Goal: Transaction & Acquisition: Purchase product/service

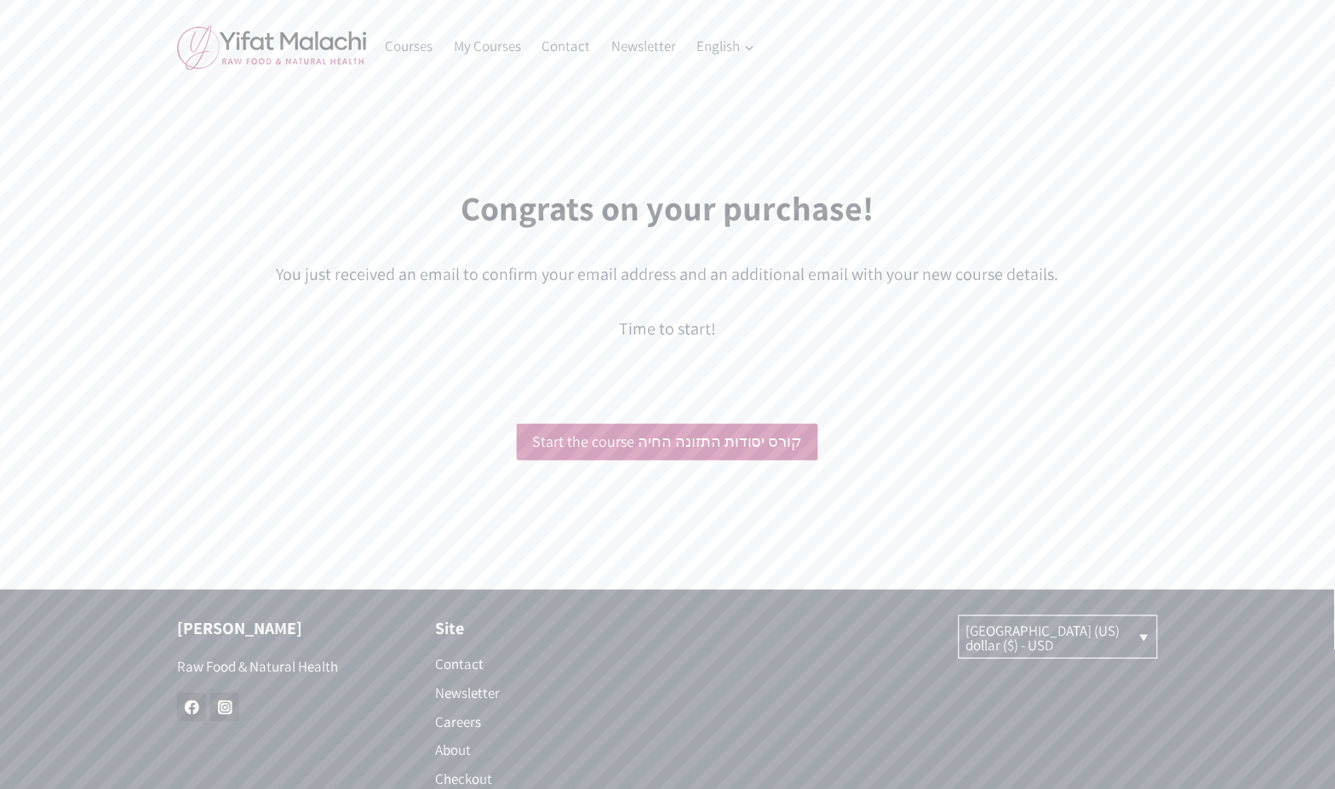
click at [1108, 353] on div "Congrats on your purchase! You just received an email to confirm your email add…" at bounding box center [667, 262] width 981 height 201
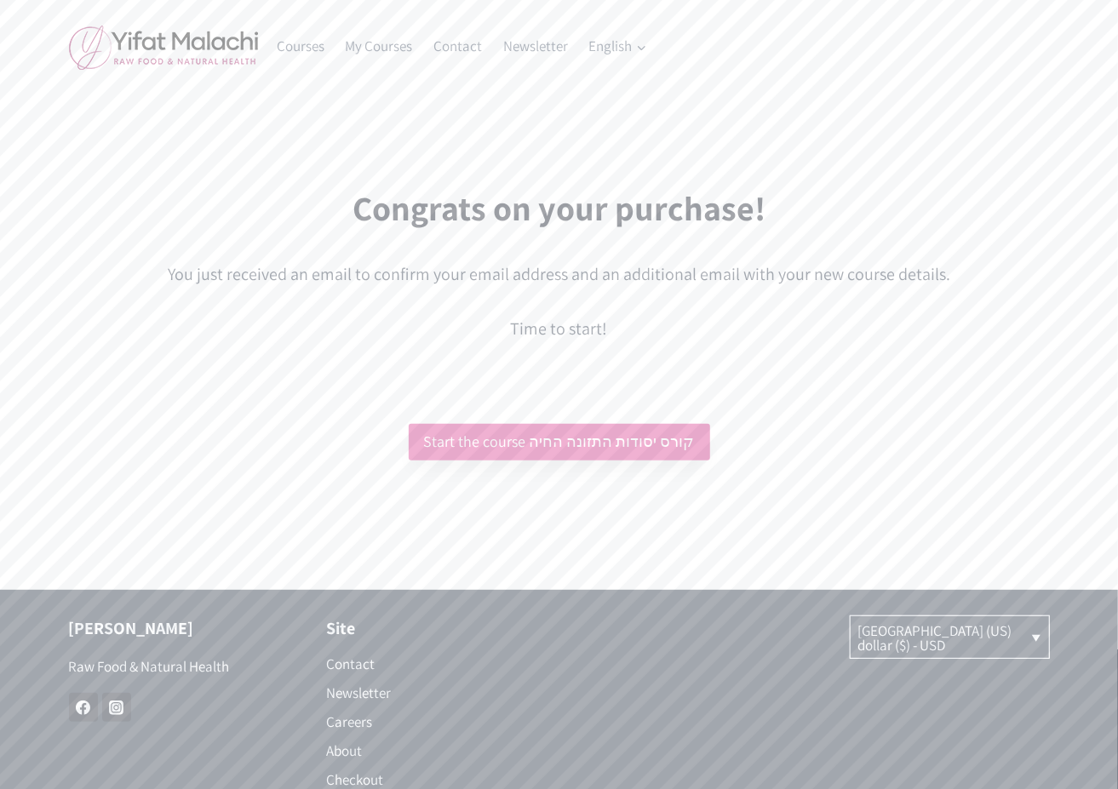
click at [649, 436] on link "Start the course קורס יסודות התזונה החיה" at bounding box center [559, 442] width 301 height 37
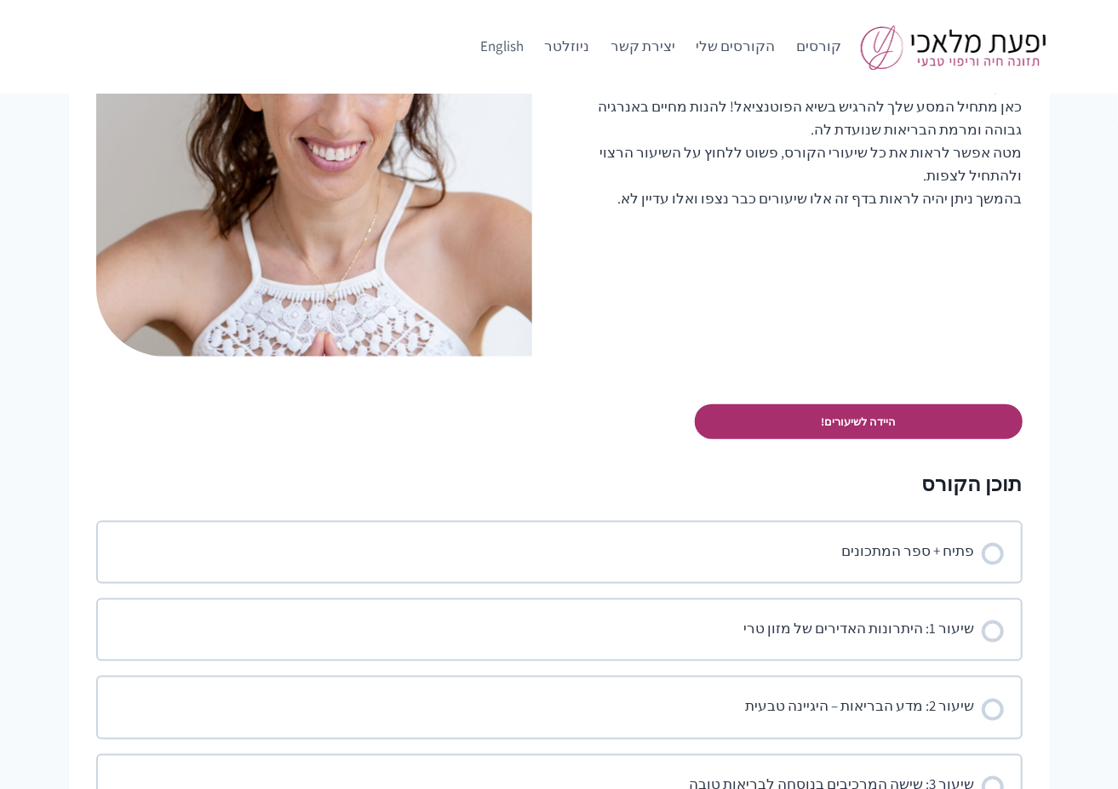
scroll to position [789, 0]
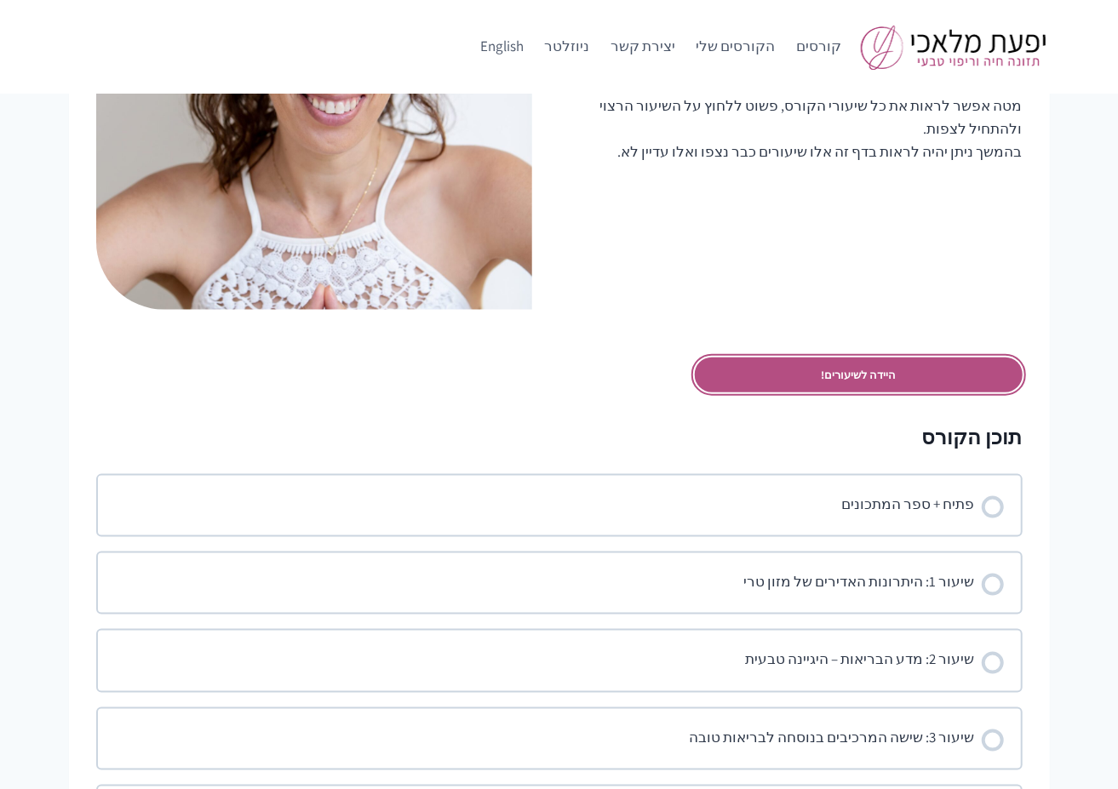
click at [831, 372] on link "היידה לשיעורים!" at bounding box center [859, 375] width 328 height 35
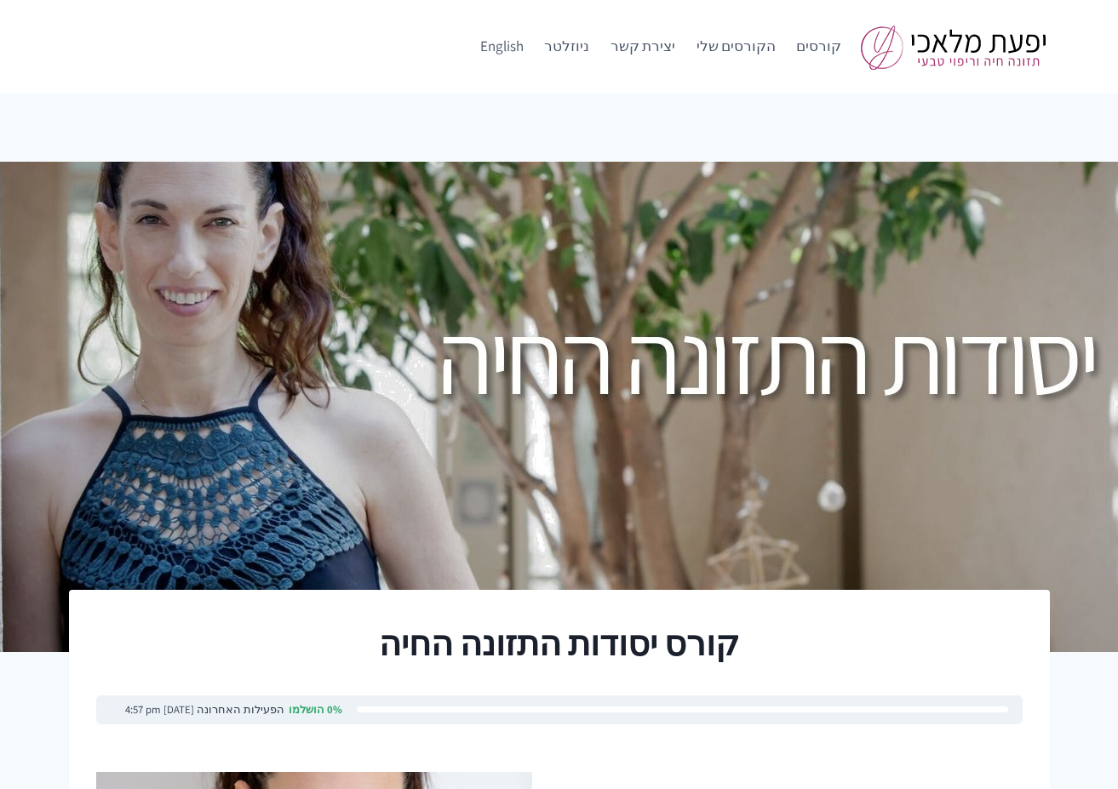
scroll to position [792, 0]
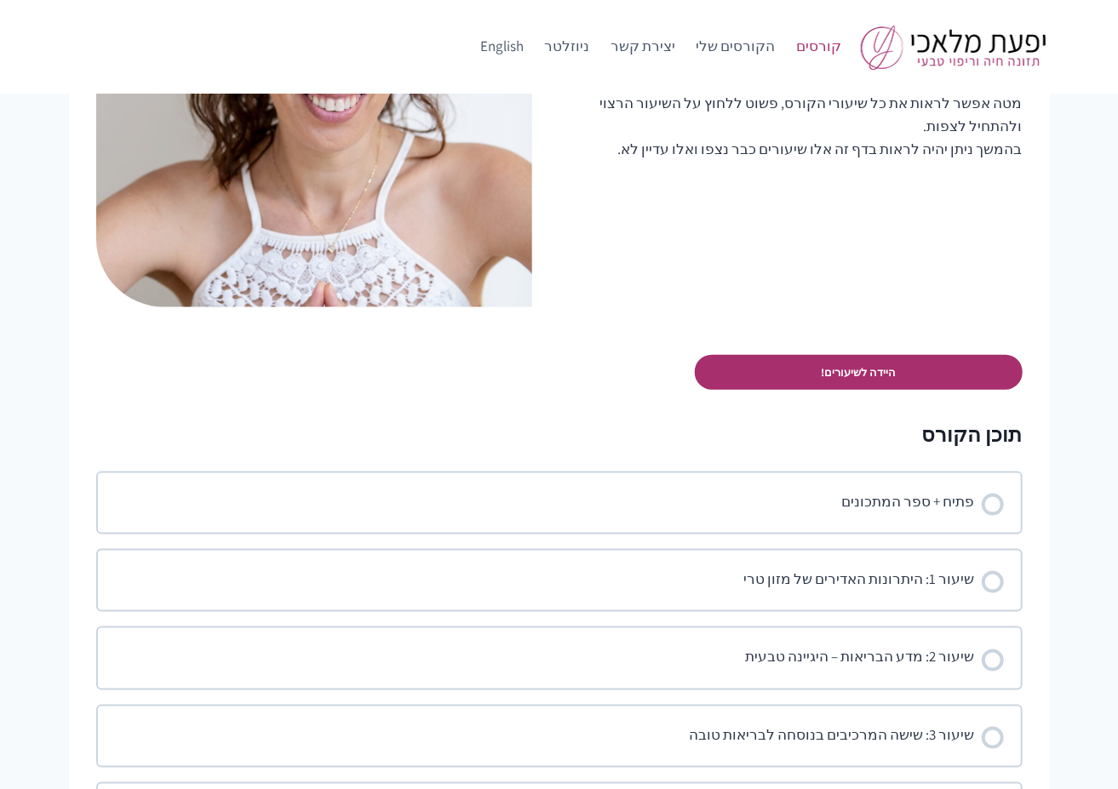
click at [838, 43] on link "קורסים" at bounding box center [819, 46] width 66 height 41
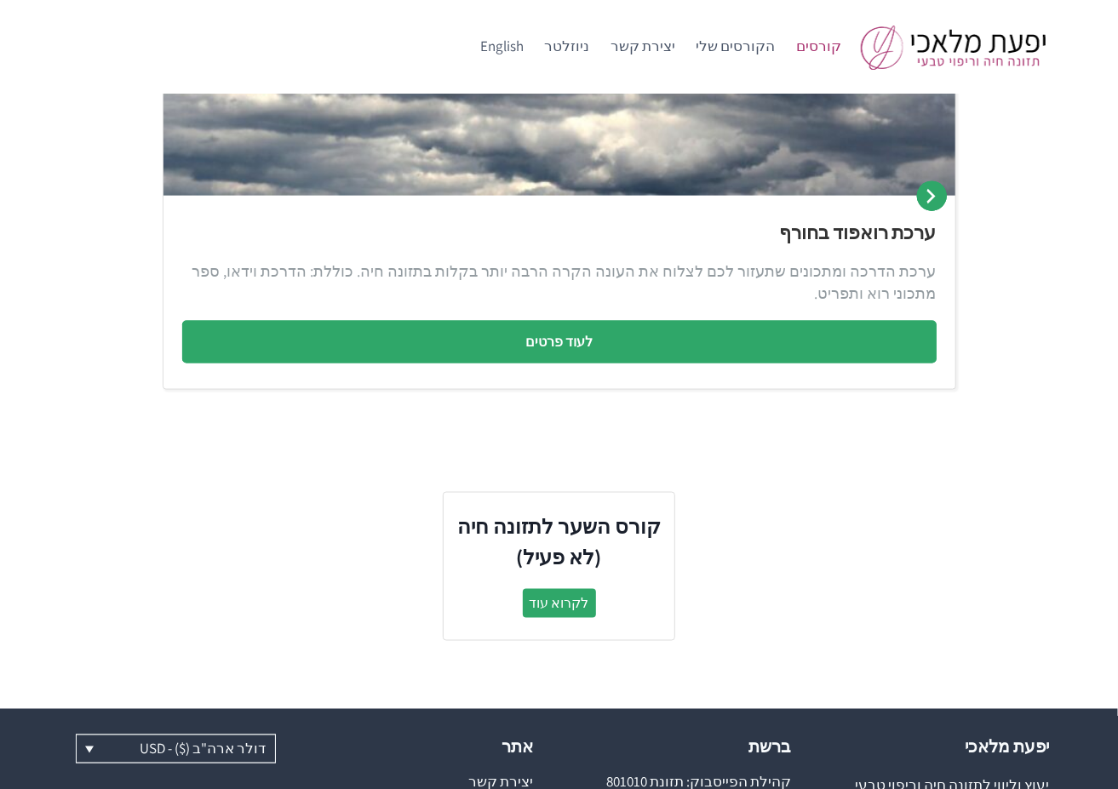
scroll to position [830, 0]
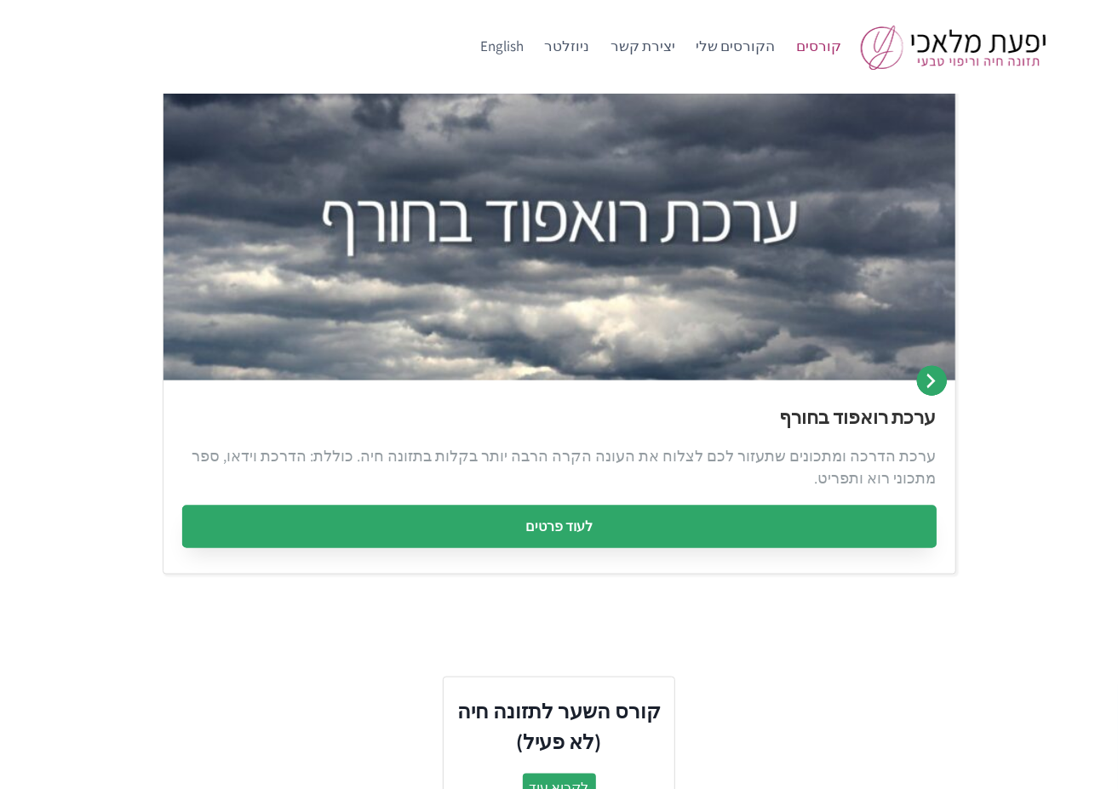
click at [602, 530] on link "לעוד פרטים" at bounding box center [559, 527] width 754 height 43
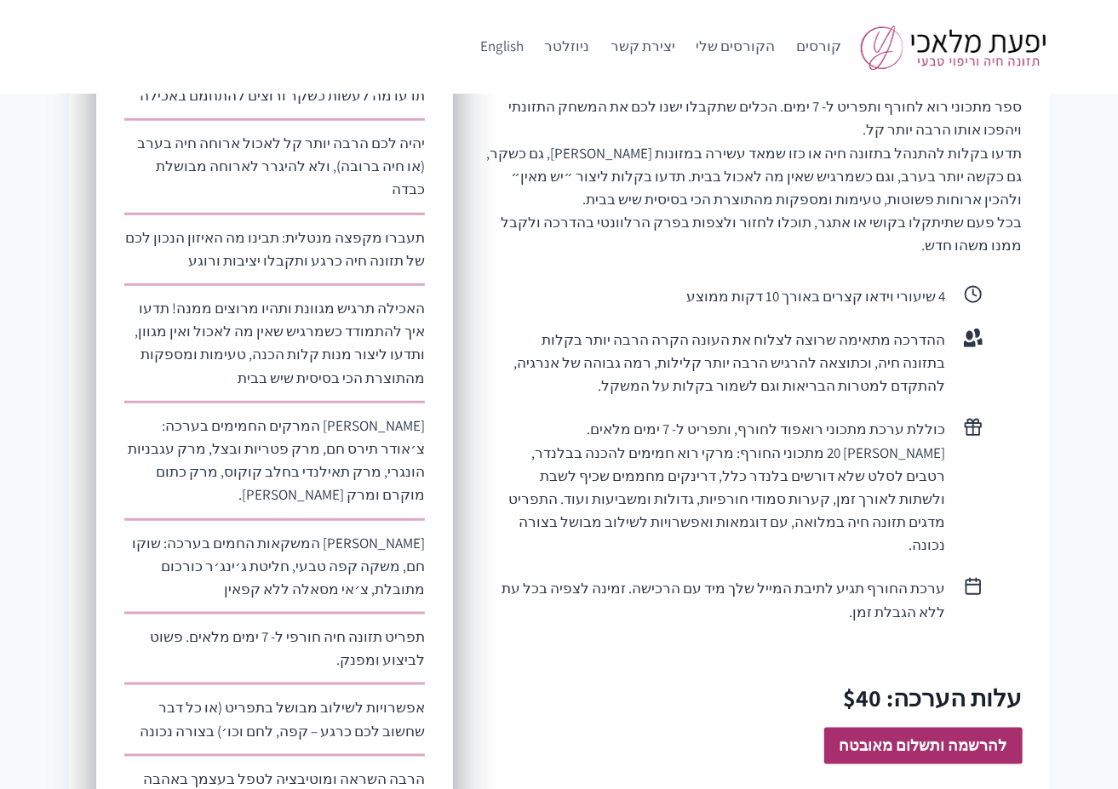
scroll to position [1144, 0]
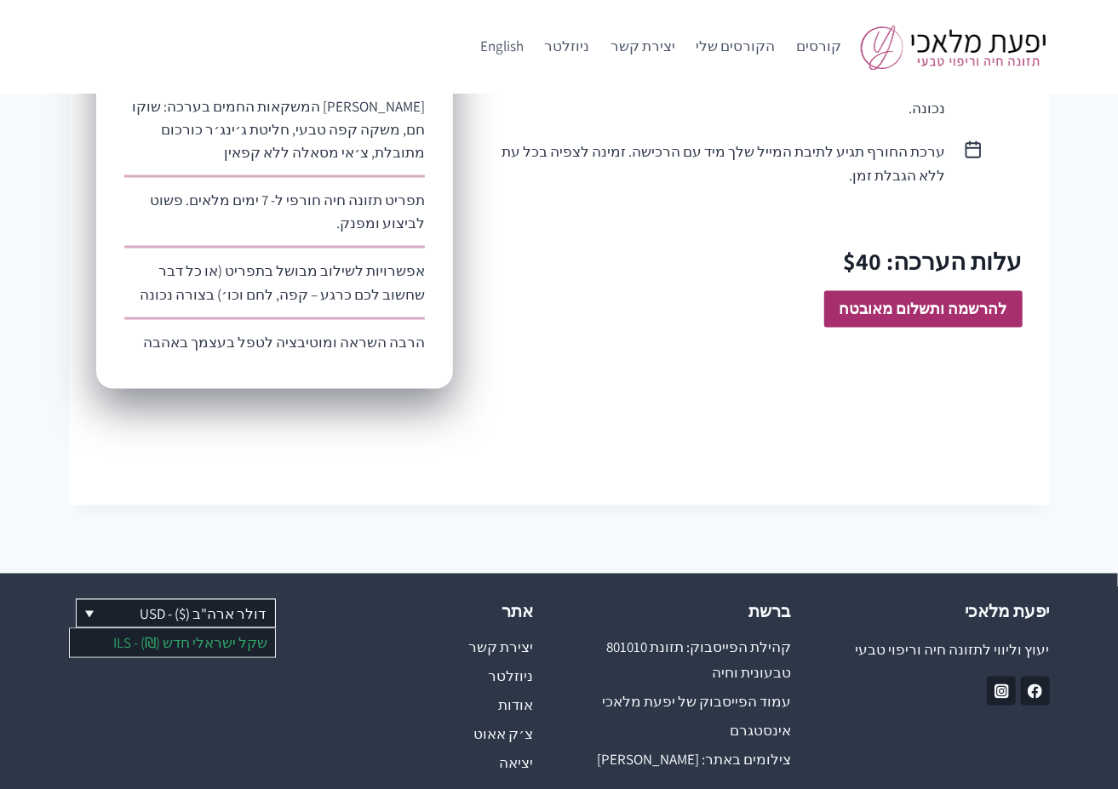
click at [173, 629] on link "שקל ישראלי חדש (₪) - ILS" at bounding box center [172, 642] width 205 height 27
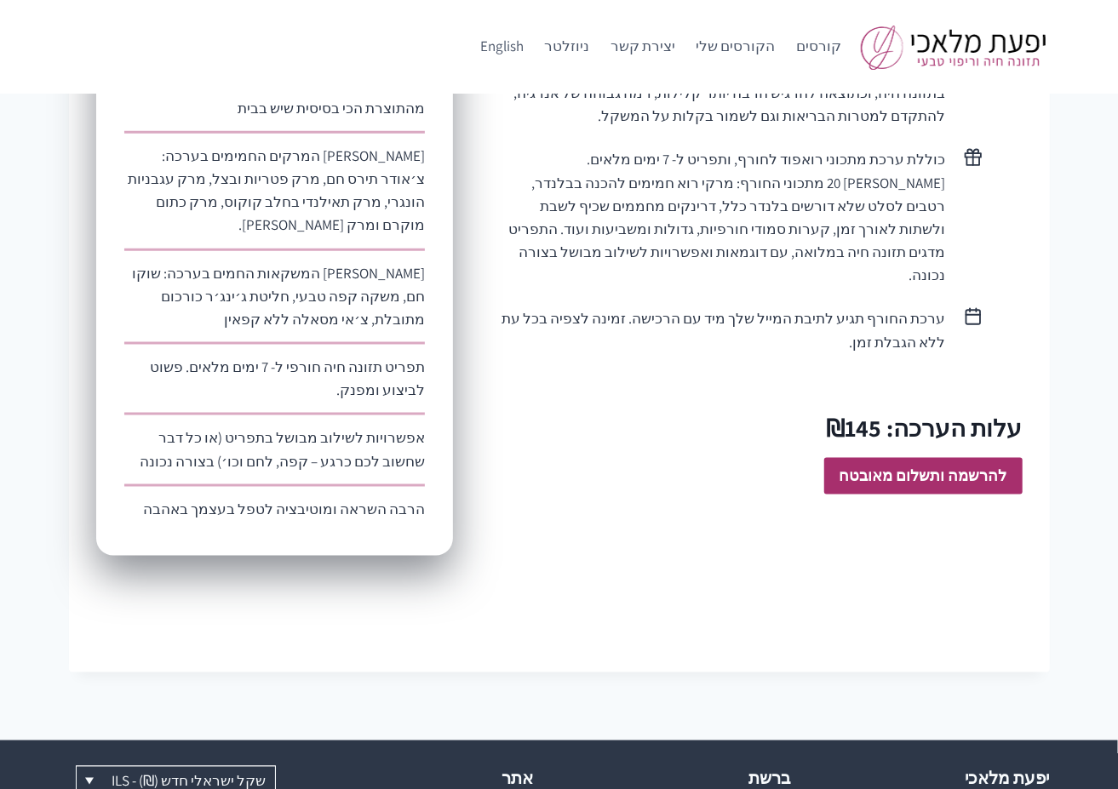
scroll to position [987, 0]
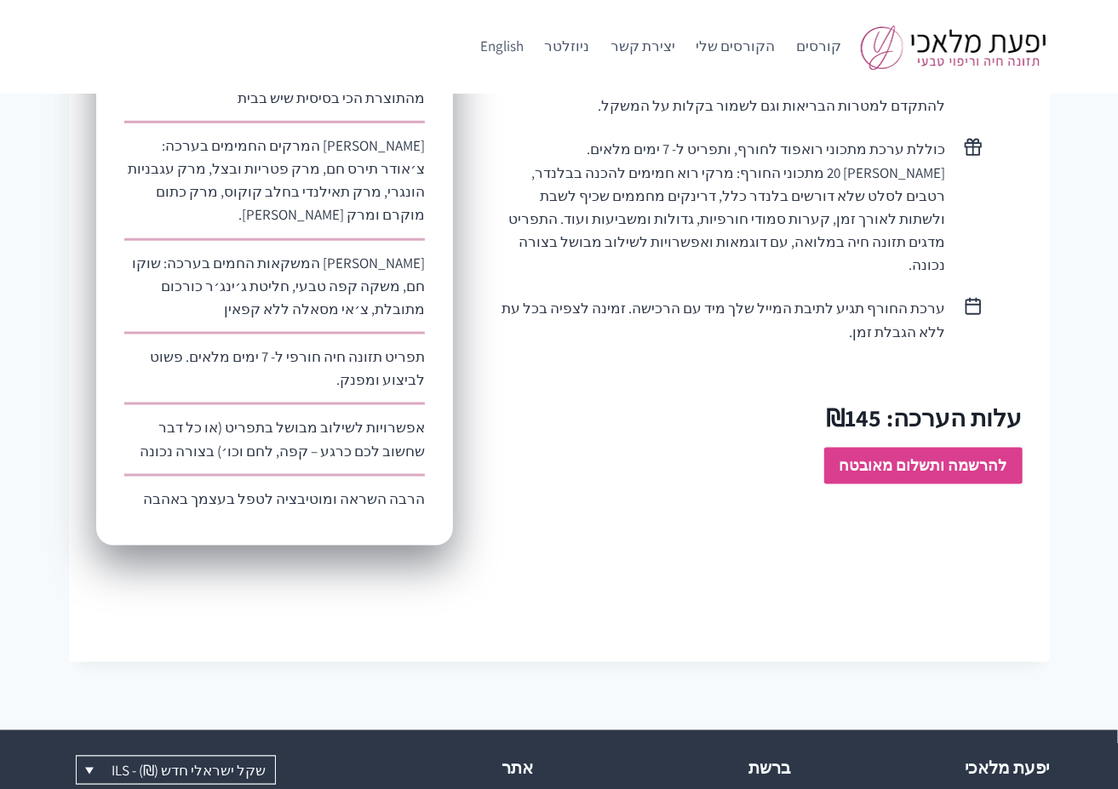
click at [975, 455] on strong "להרשמה ותשלום מאובטח" at bounding box center [923, 465] width 168 height 20
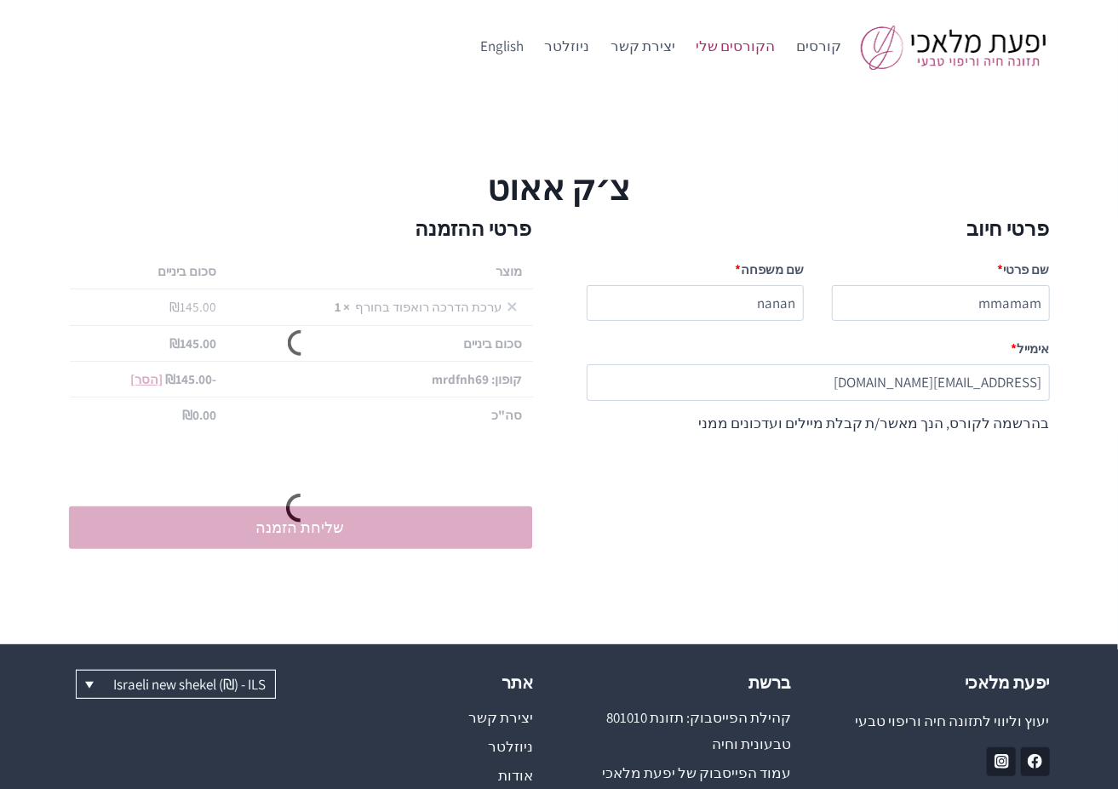
click at [754, 38] on link "הקורסים שלי" at bounding box center [735, 46] width 100 height 41
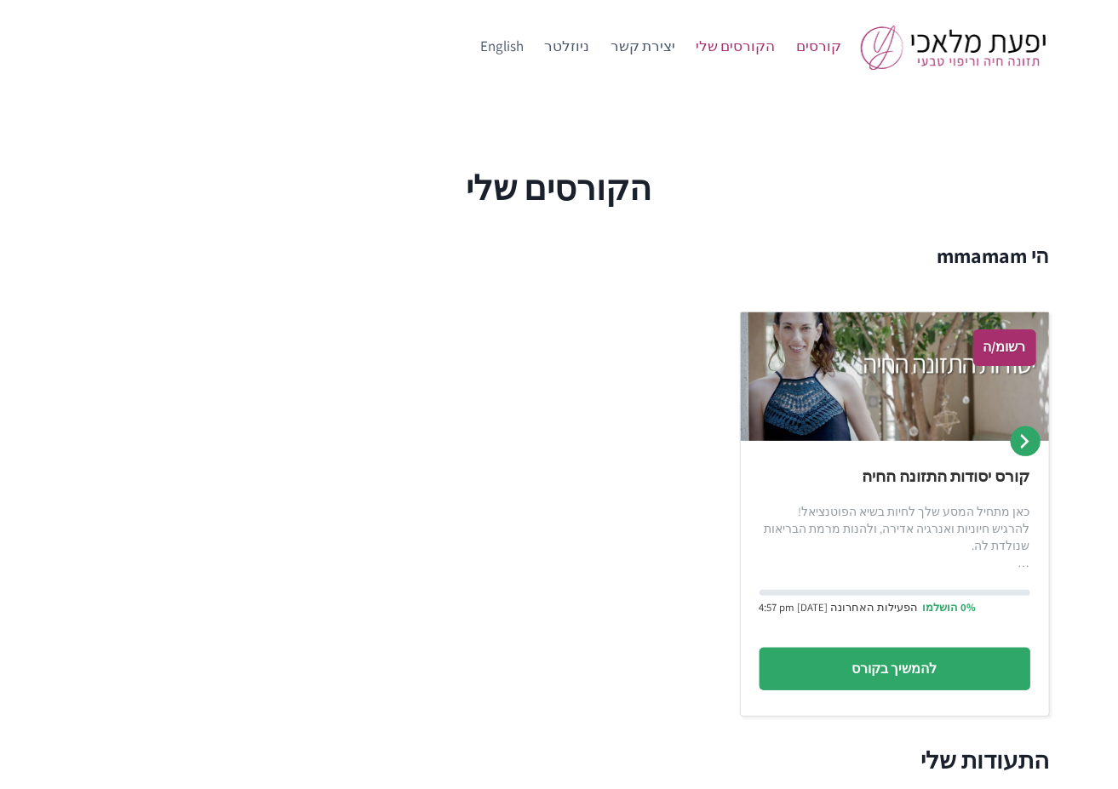
click at [808, 43] on link "קורסים" at bounding box center [819, 46] width 66 height 41
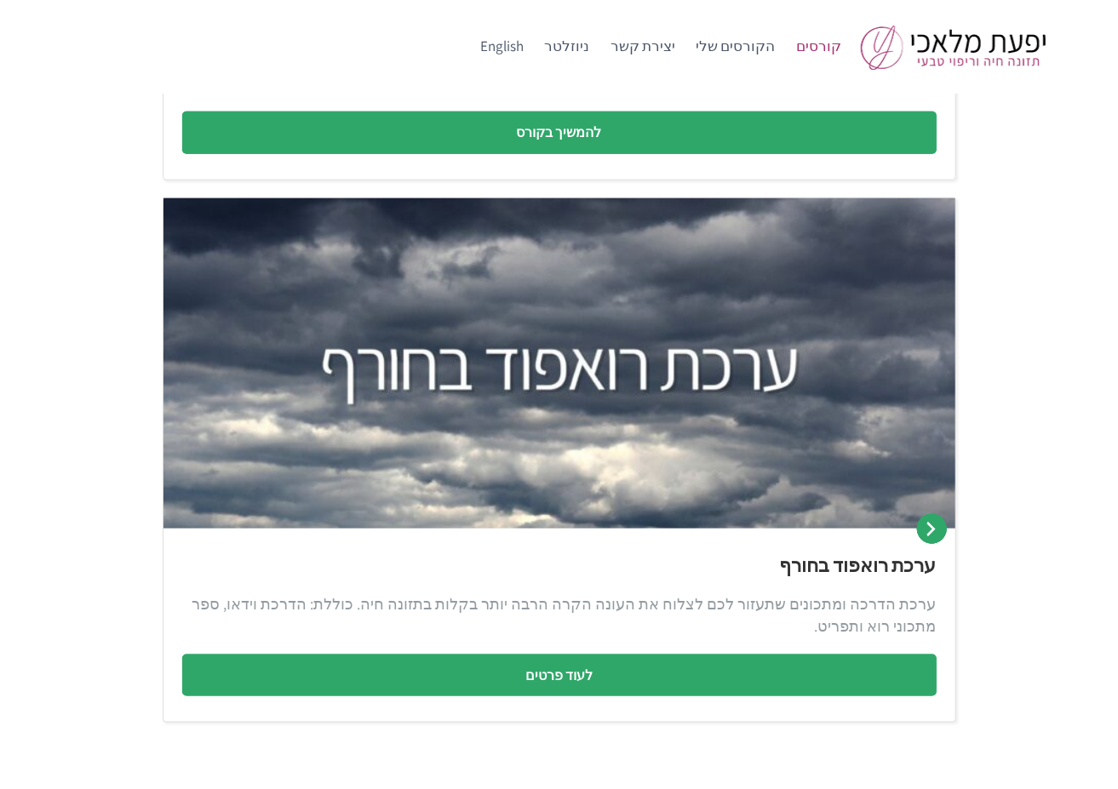
scroll to position [764, 0]
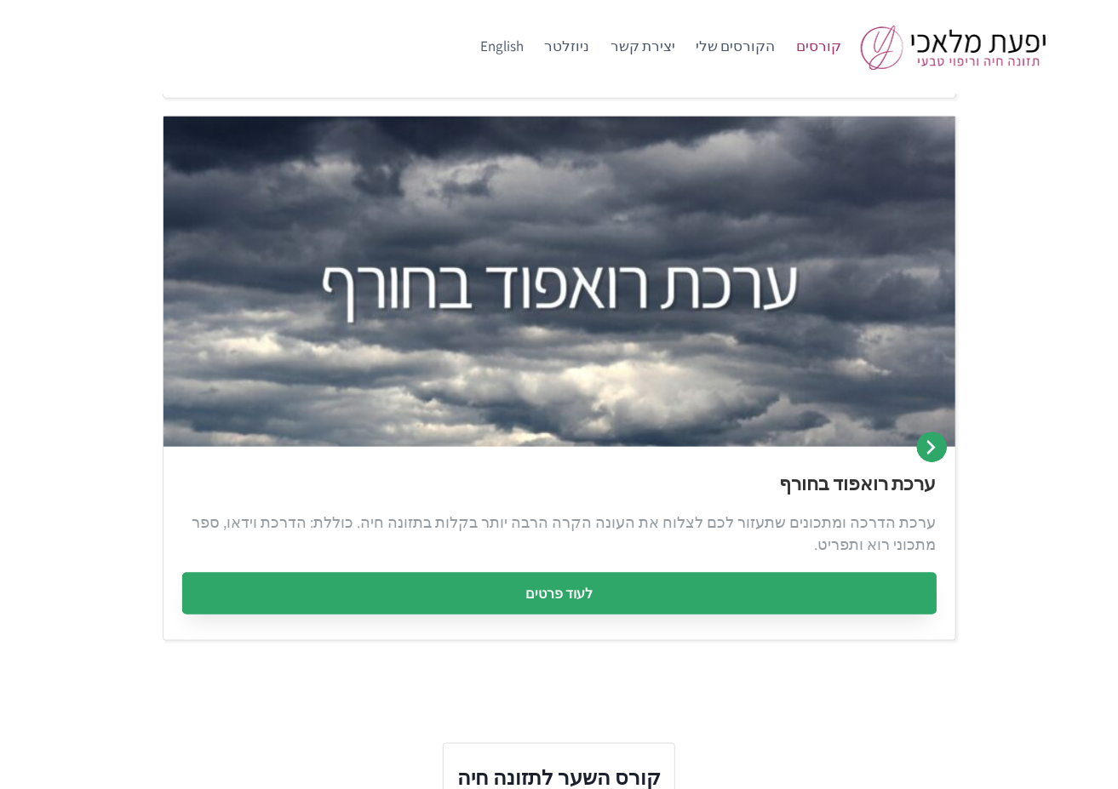
click at [556, 586] on link "לעוד פרטים" at bounding box center [559, 594] width 754 height 43
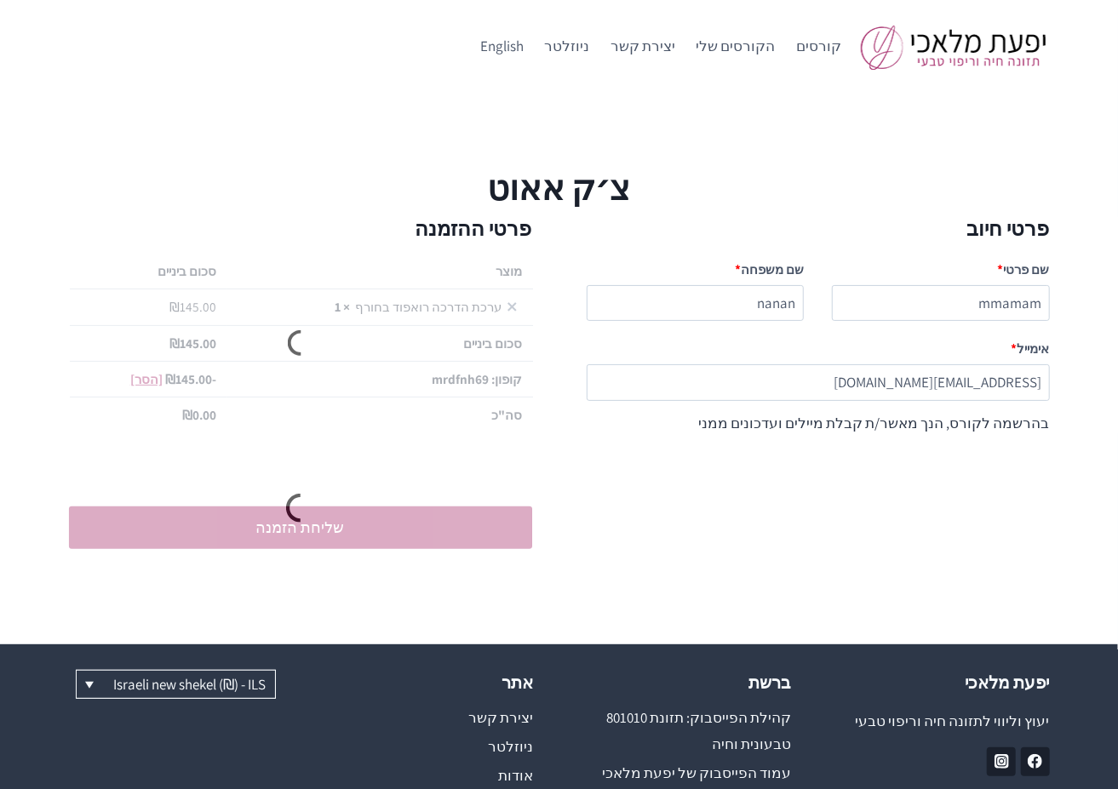
click at [368, 520] on div "תשלום" at bounding box center [300, 508] width 463 height 112
click at [666, 49] on link "יצירת קשר" at bounding box center [643, 46] width 86 height 41
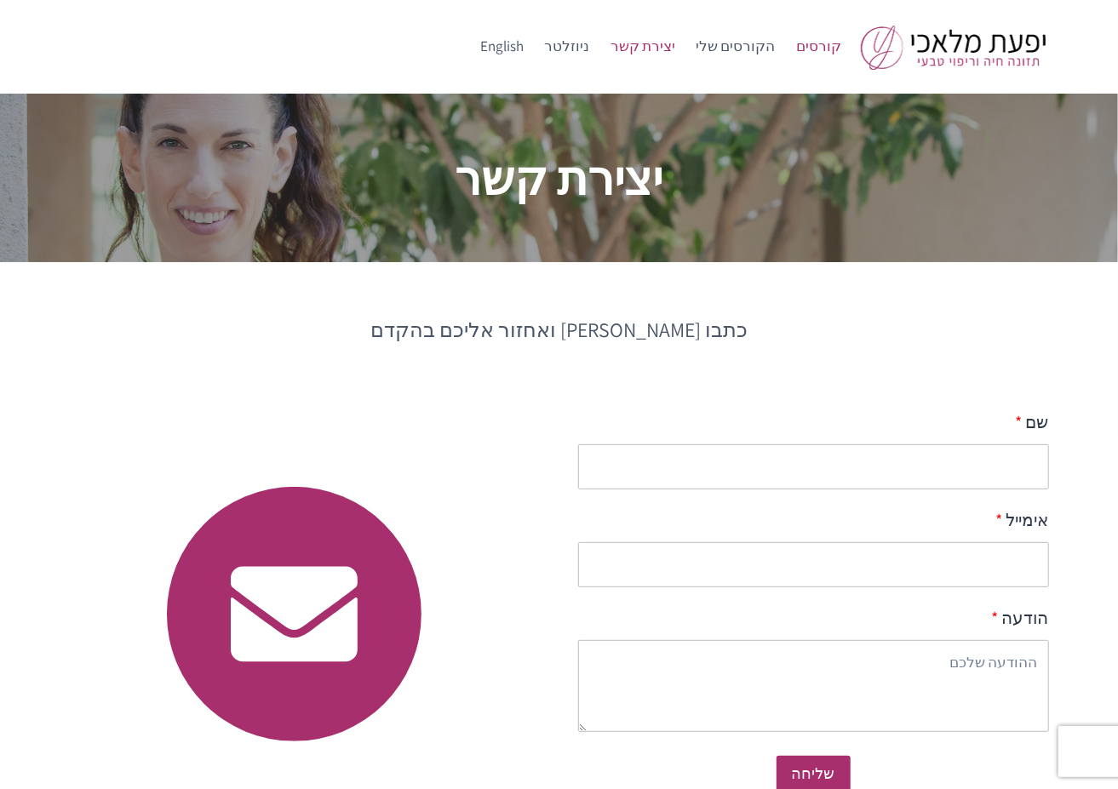
click at [819, 43] on link "קורסים" at bounding box center [819, 46] width 66 height 41
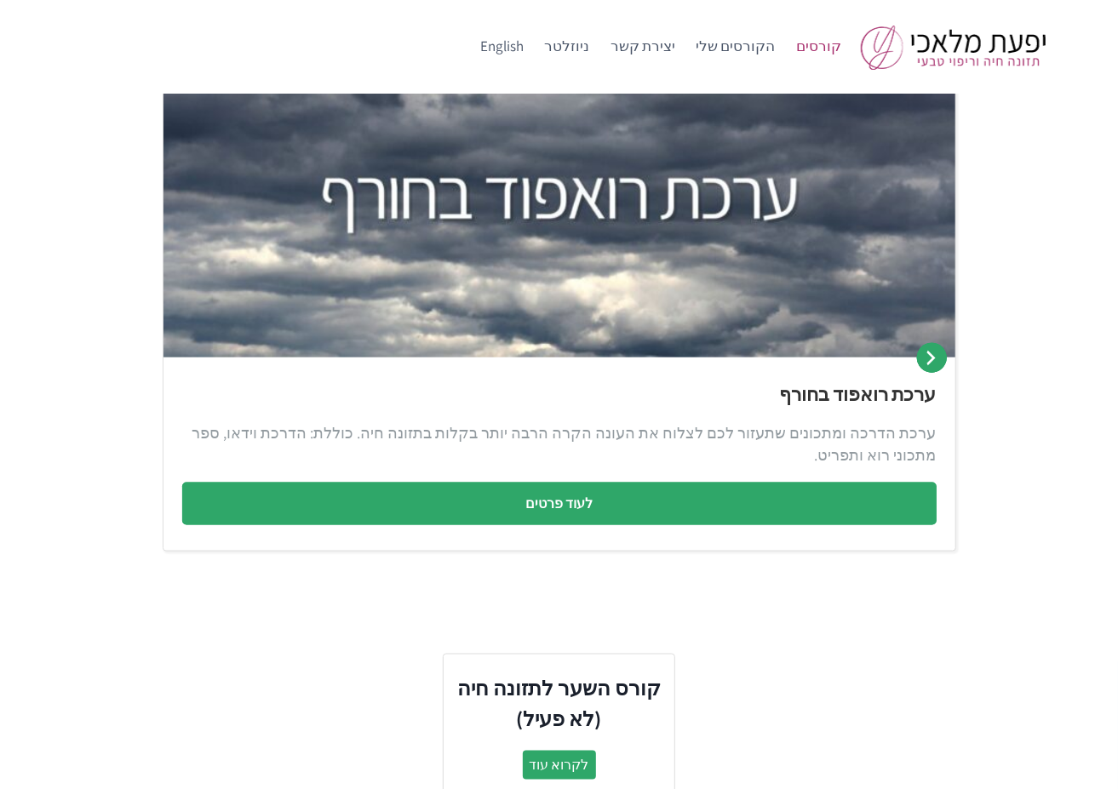
scroll to position [900, 0]
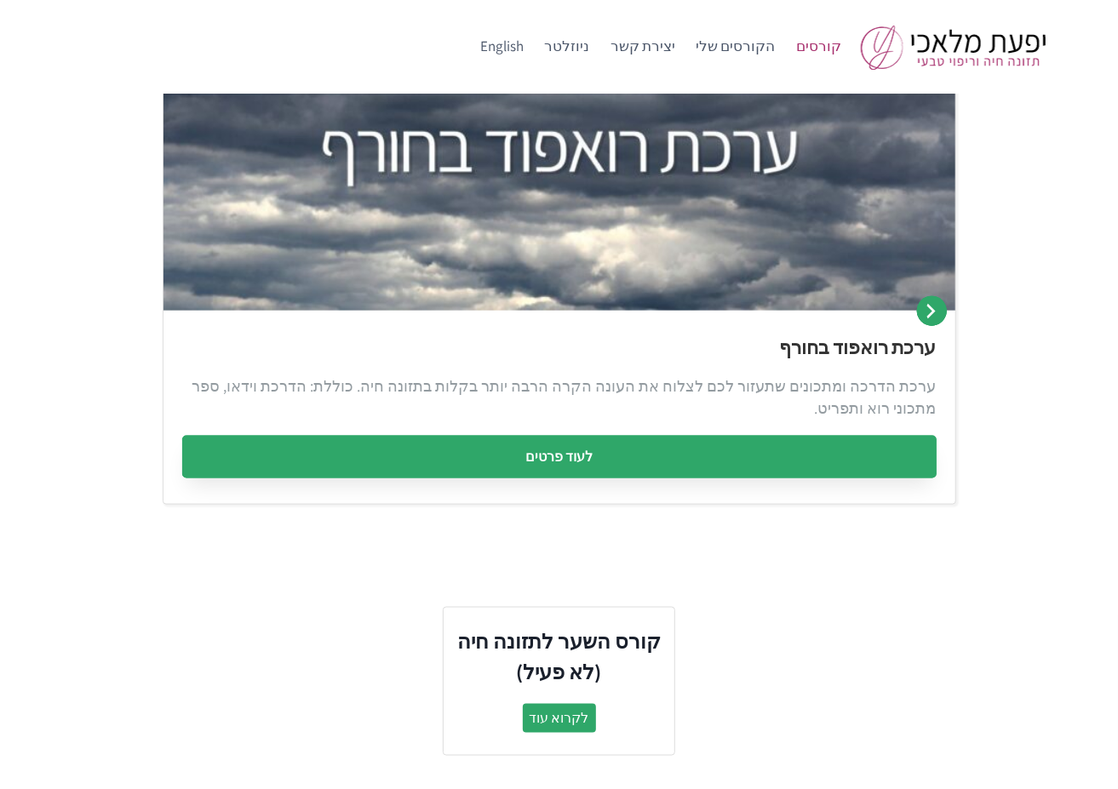
click at [713, 460] on link "לעוד פרטים" at bounding box center [559, 457] width 754 height 43
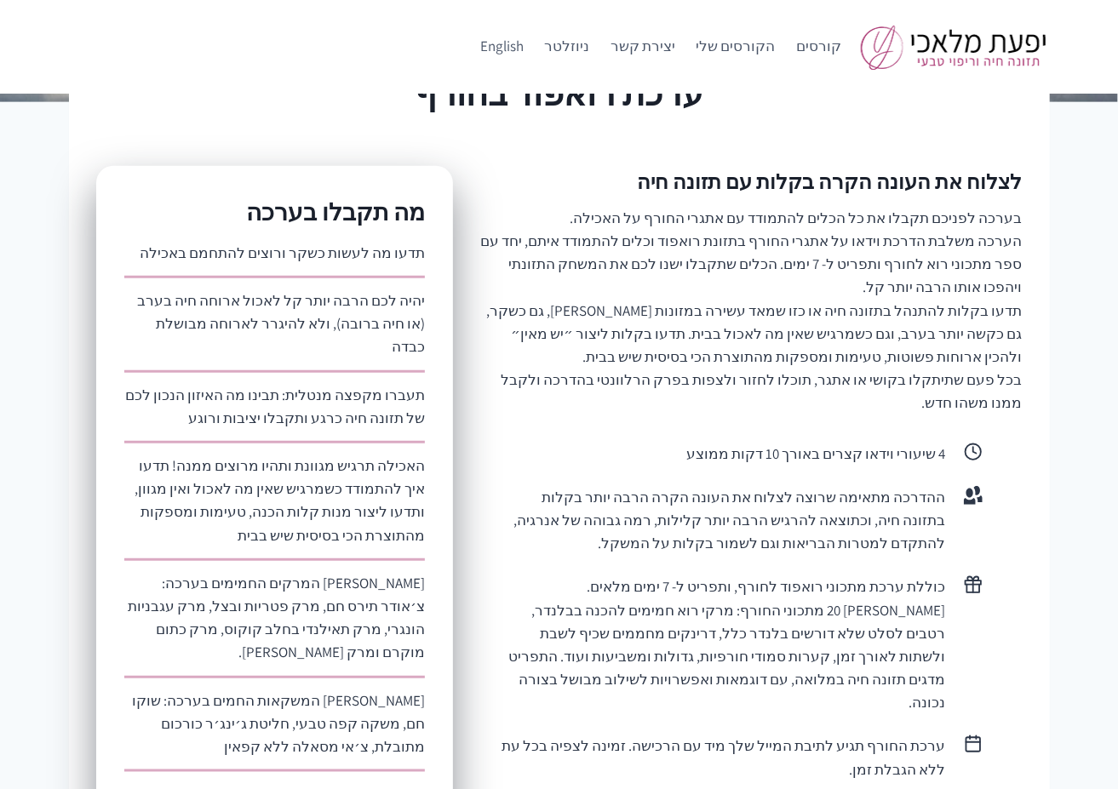
scroll to position [735, 0]
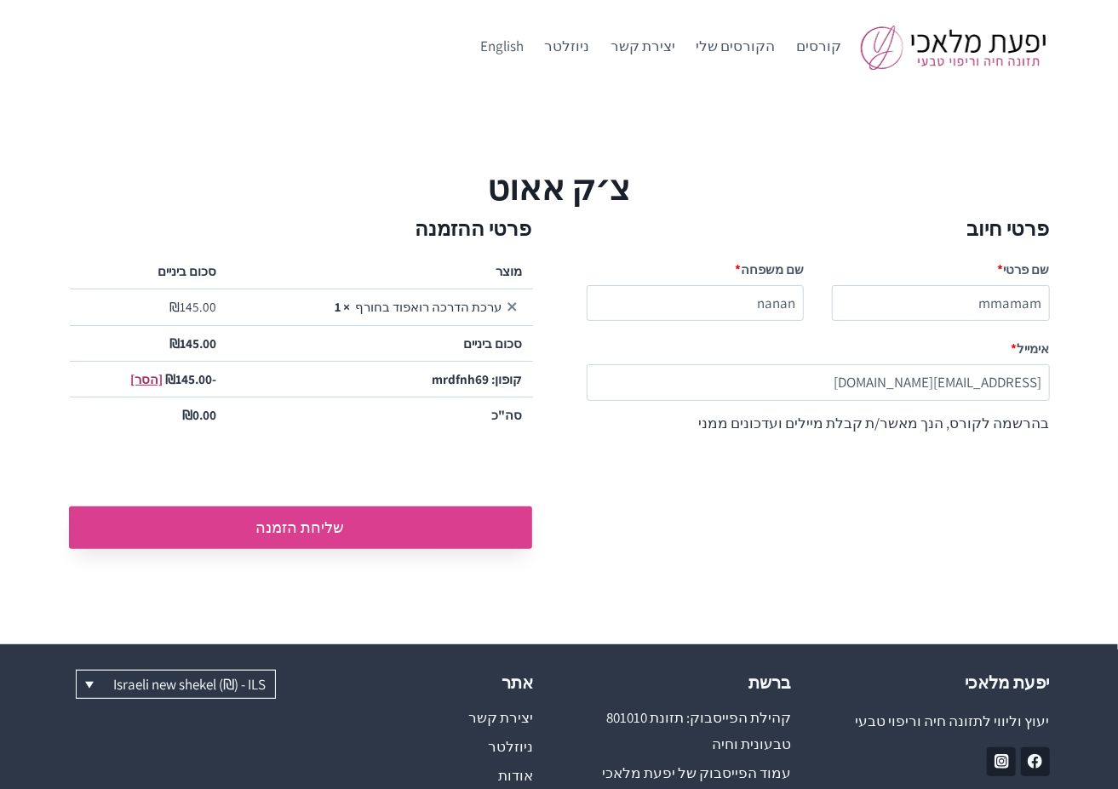
click at [392, 529] on button "שליחת הזמנה" at bounding box center [300, 527] width 463 height 43
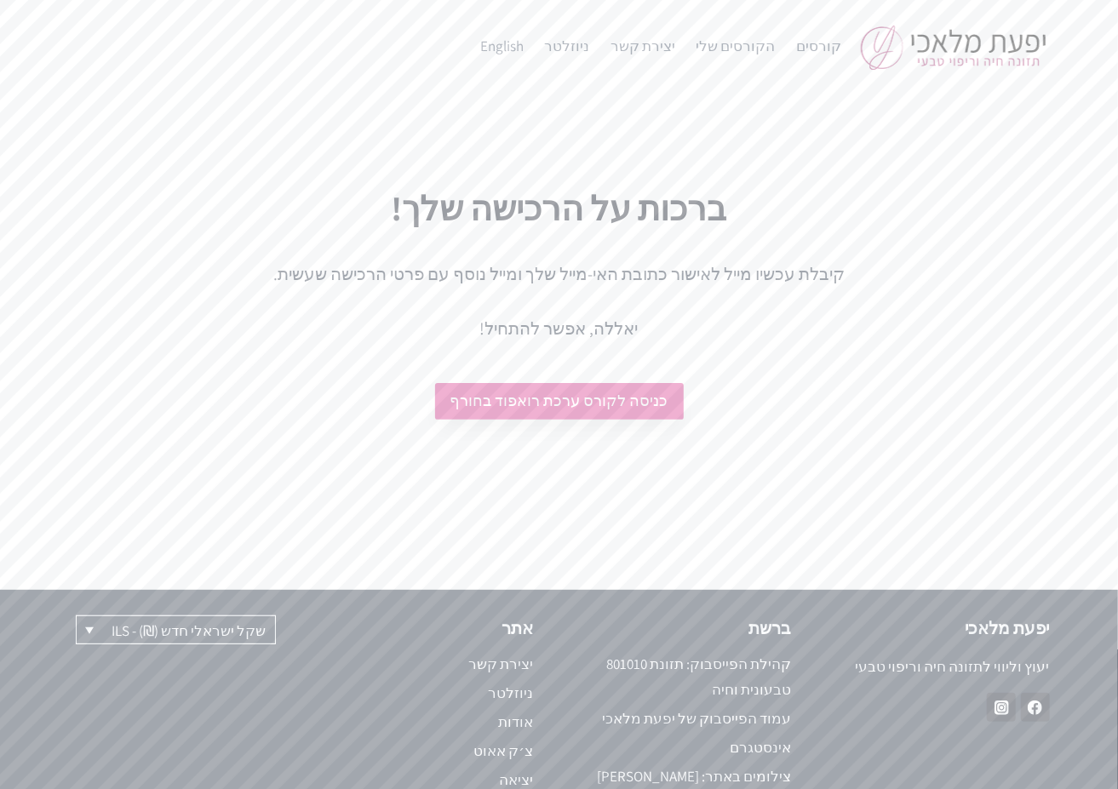
click at [600, 409] on link "כניסה לקורס ערכת רואפוד בחורף" at bounding box center [559, 401] width 249 height 37
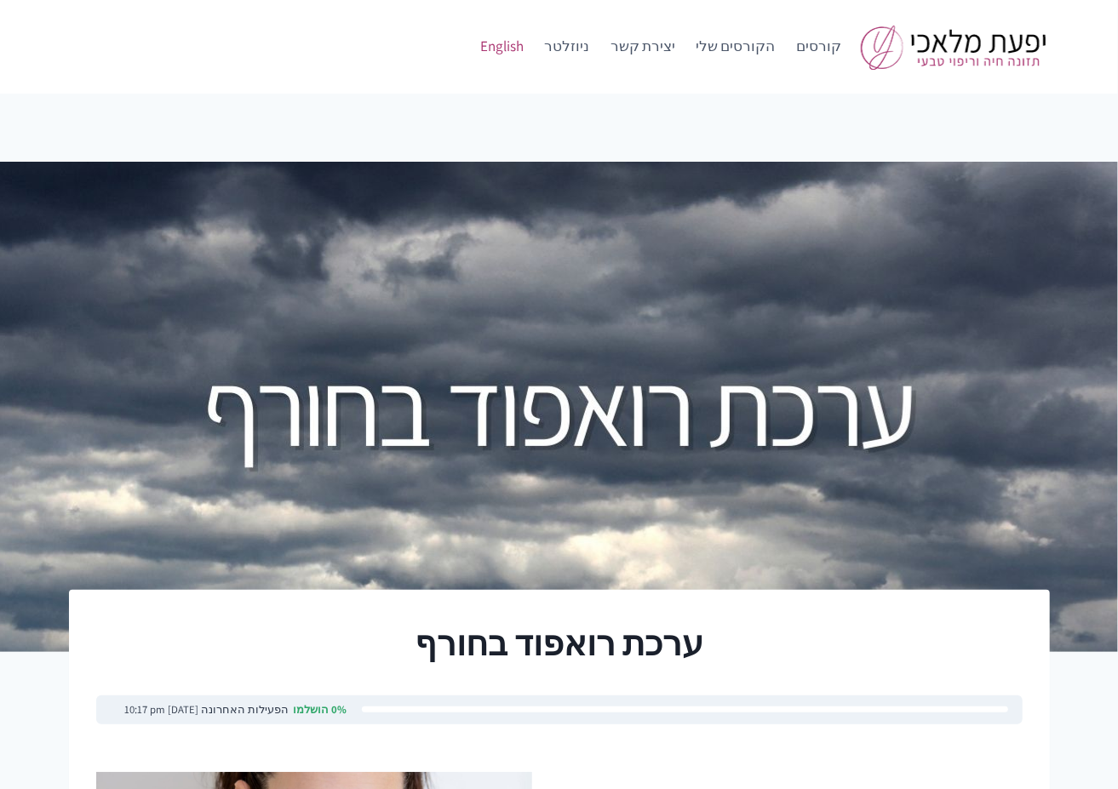
click at [528, 54] on link "English" at bounding box center [501, 46] width 65 height 41
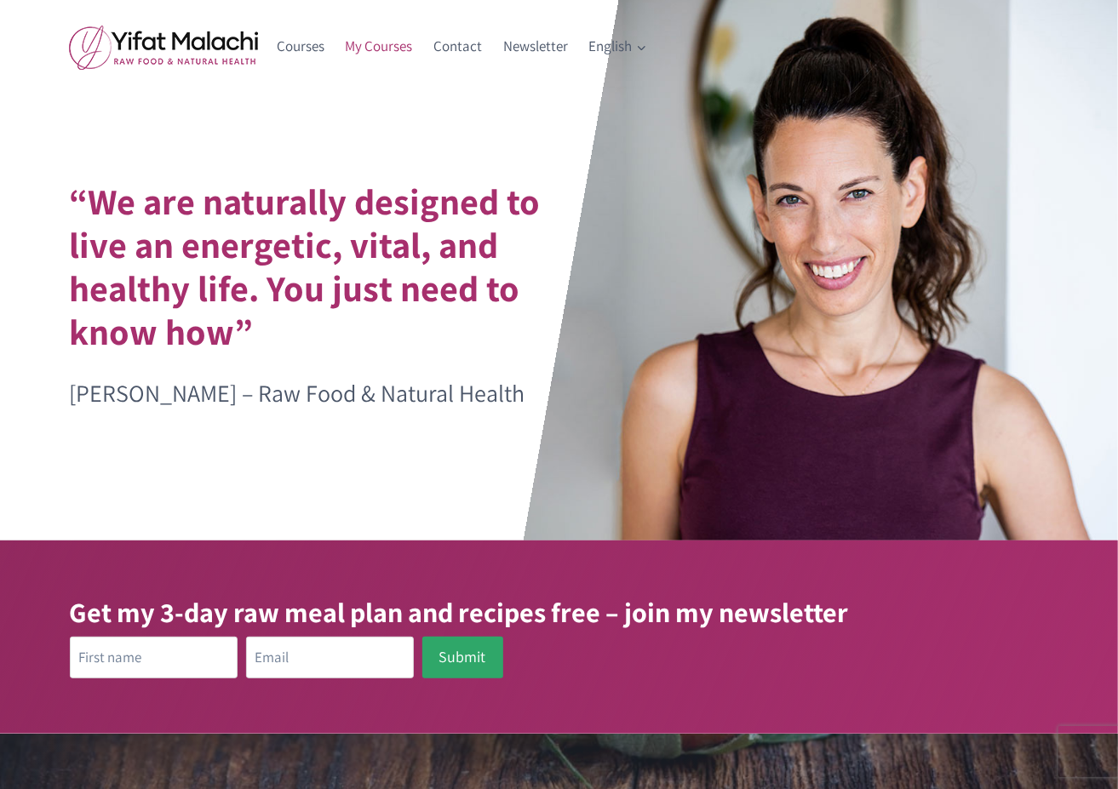
click at [379, 57] on link "My Courses" at bounding box center [379, 46] width 89 height 41
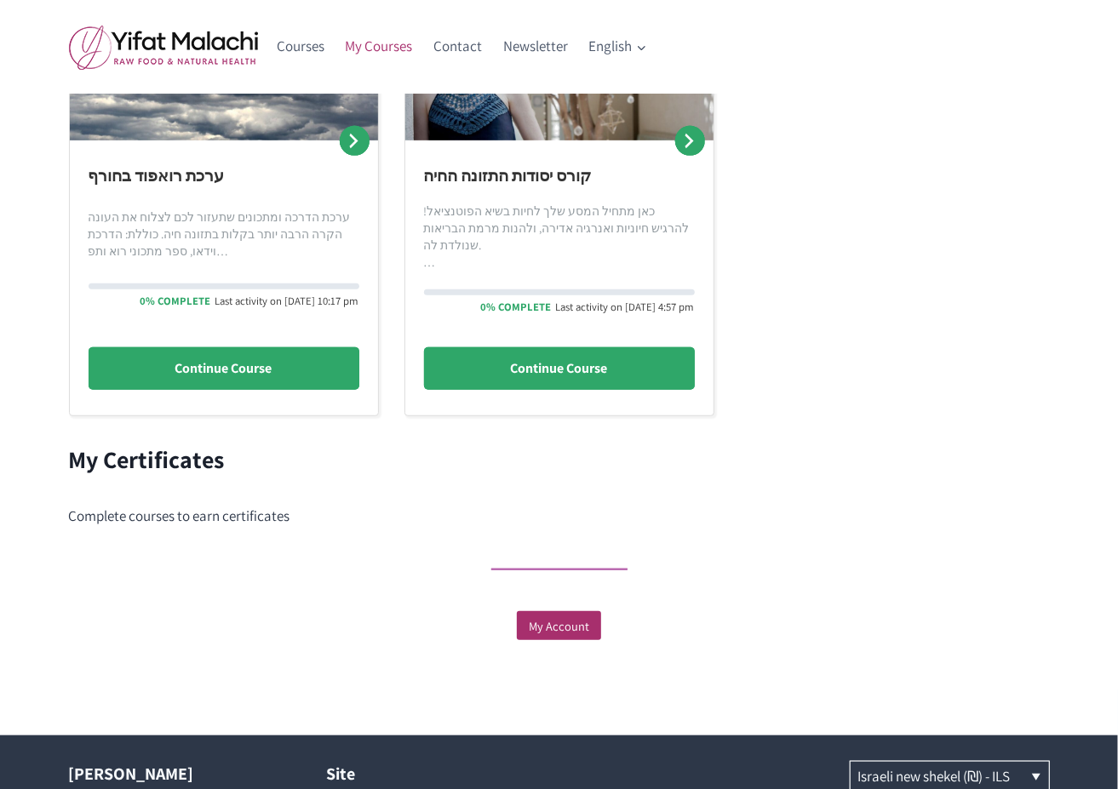
scroll to position [54, 0]
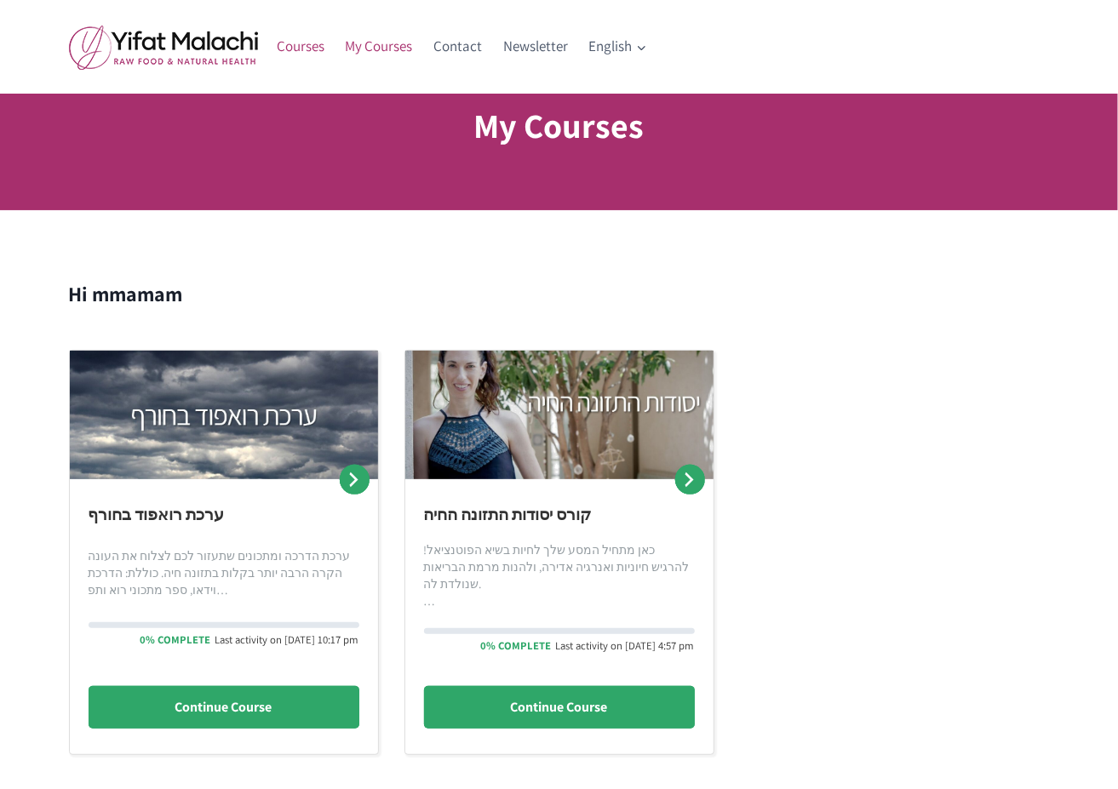
click at [300, 42] on link "Courses" at bounding box center [300, 46] width 69 height 41
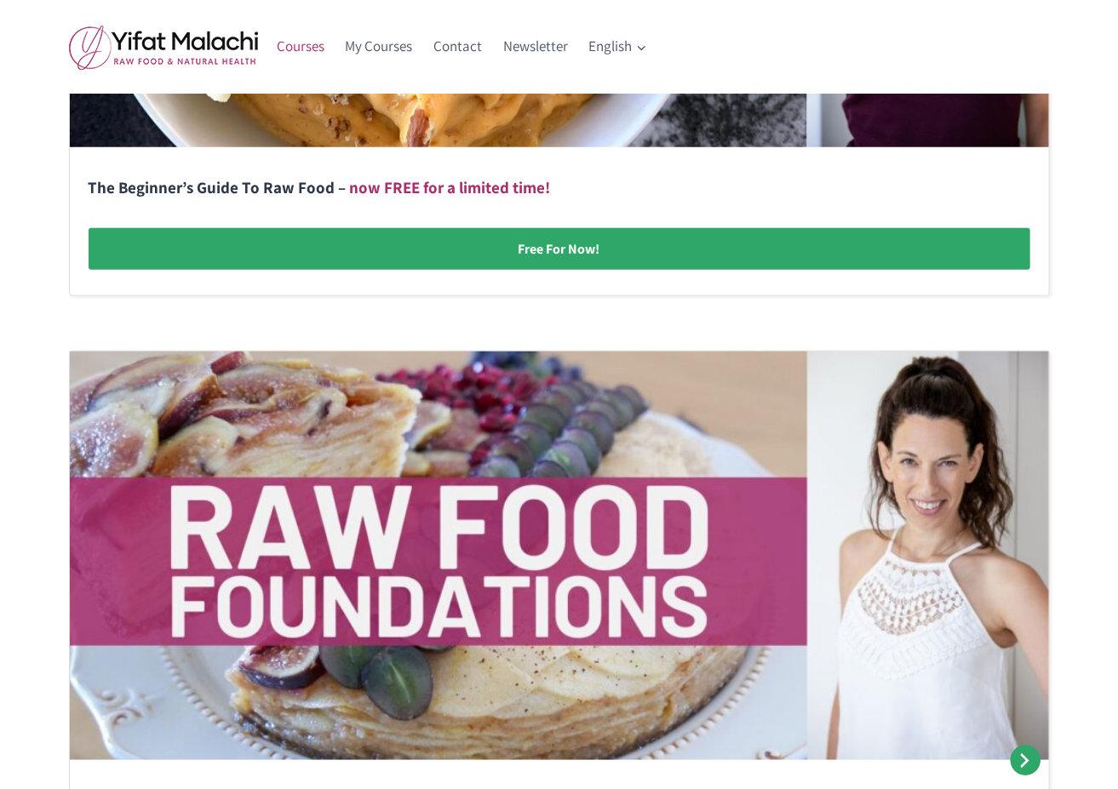
scroll to position [1195, 0]
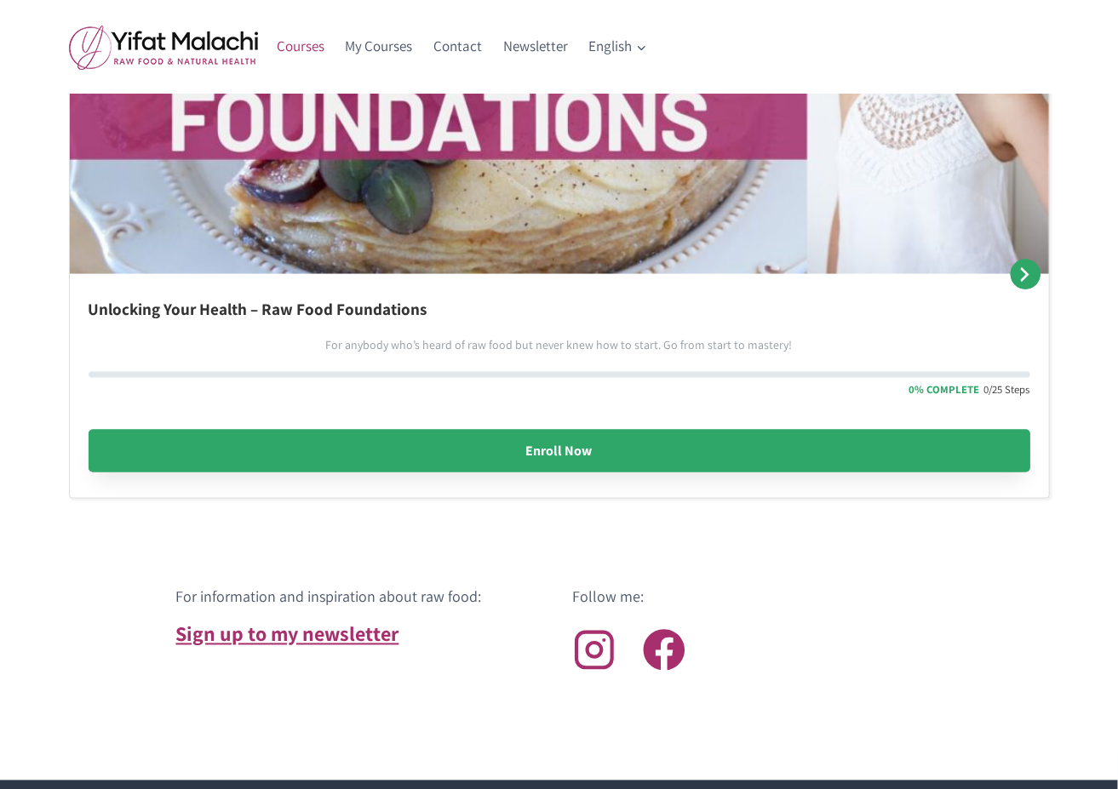
click at [558, 447] on link "Enroll Now" at bounding box center [559, 451] width 941 height 43
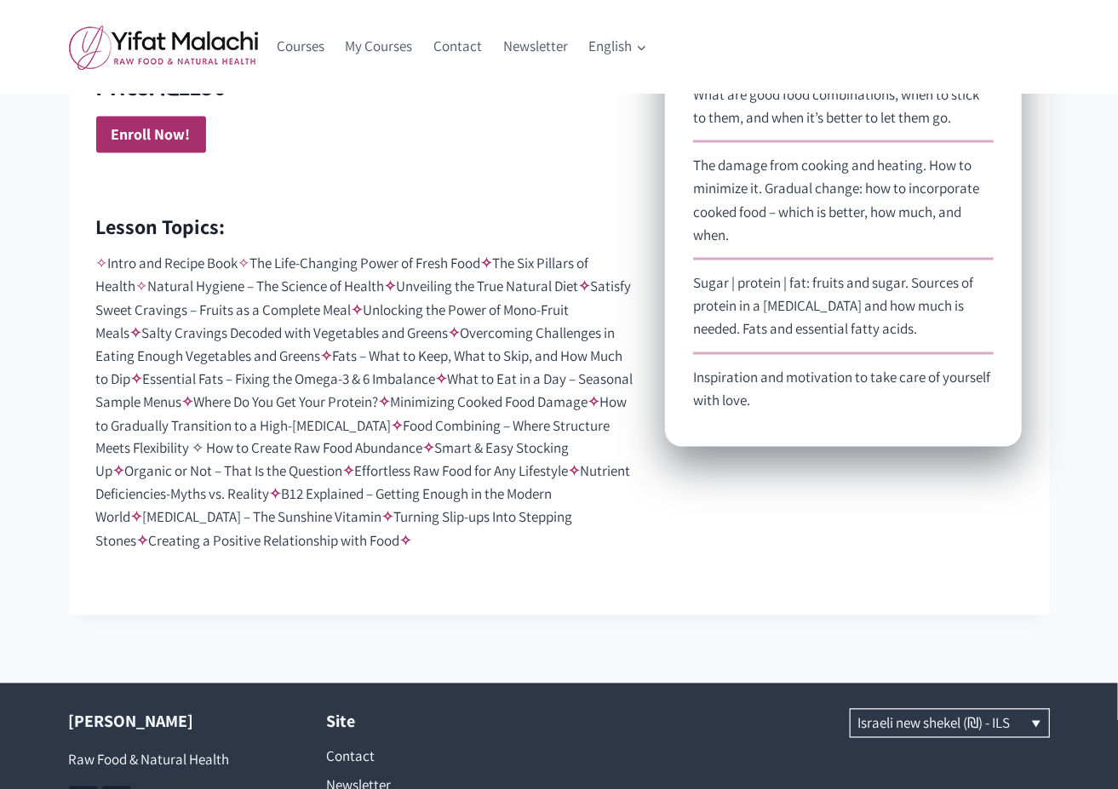
scroll to position [1522, 0]
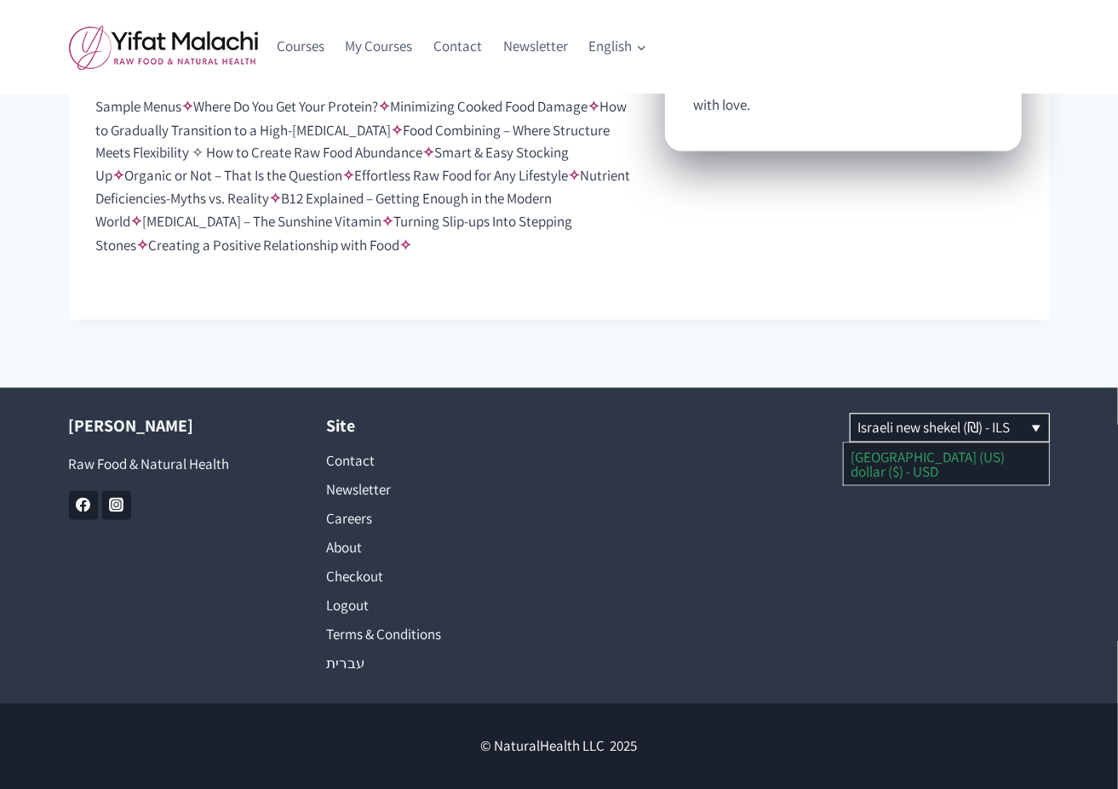
click at [938, 458] on link "[GEOGRAPHIC_DATA] (US) dollar ($) - USD" at bounding box center [946, 464] width 205 height 42
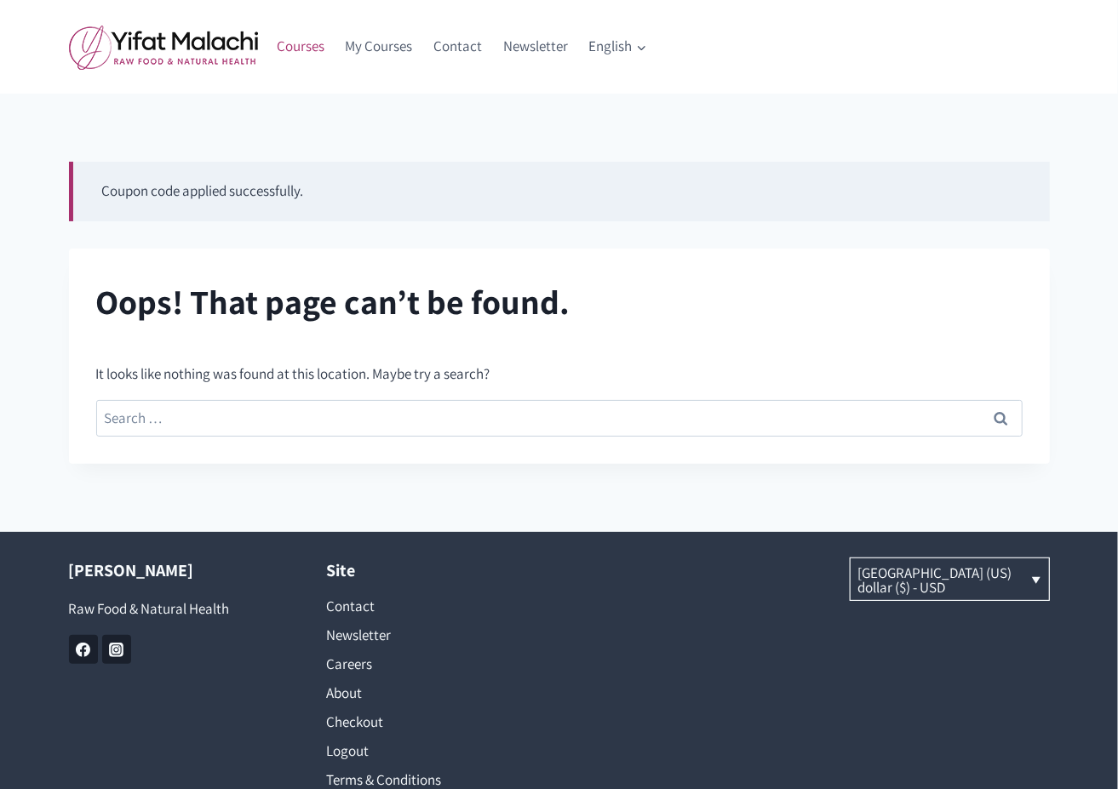
click at [310, 43] on link "Courses" at bounding box center [300, 46] width 69 height 41
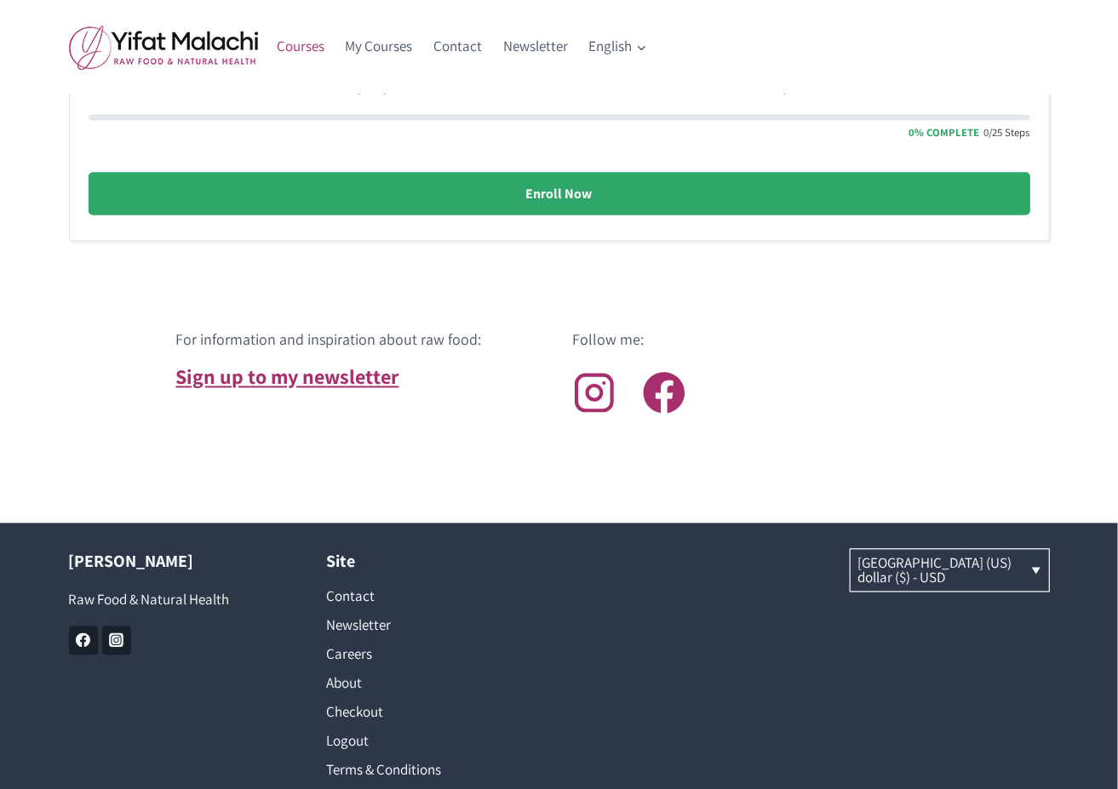
scroll to position [1498, 0]
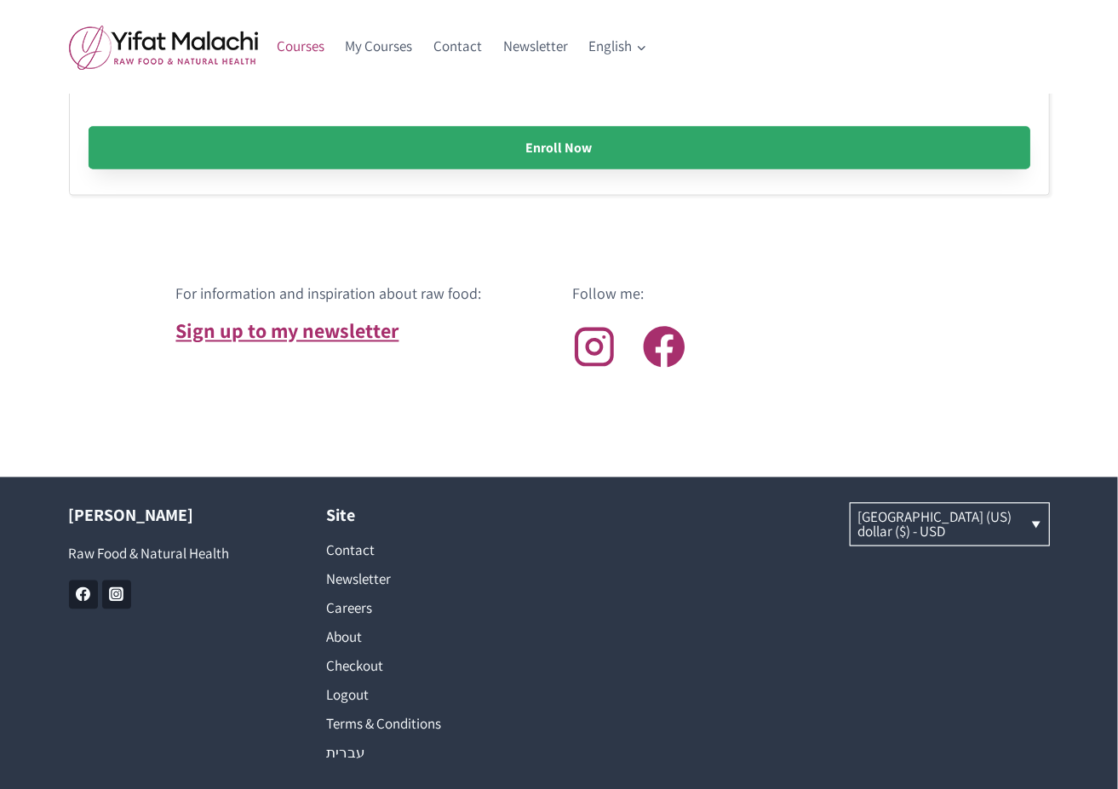
click at [449, 142] on link "Enroll Now" at bounding box center [559, 148] width 941 height 43
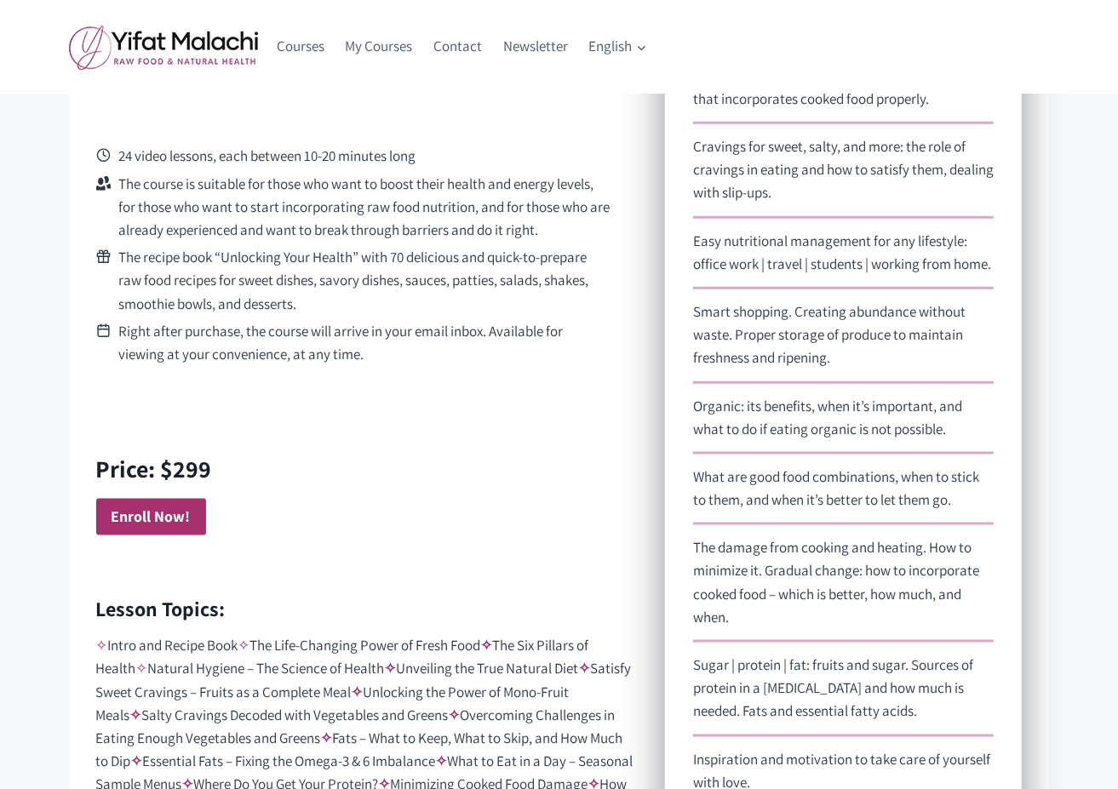
scroll to position [855, 0]
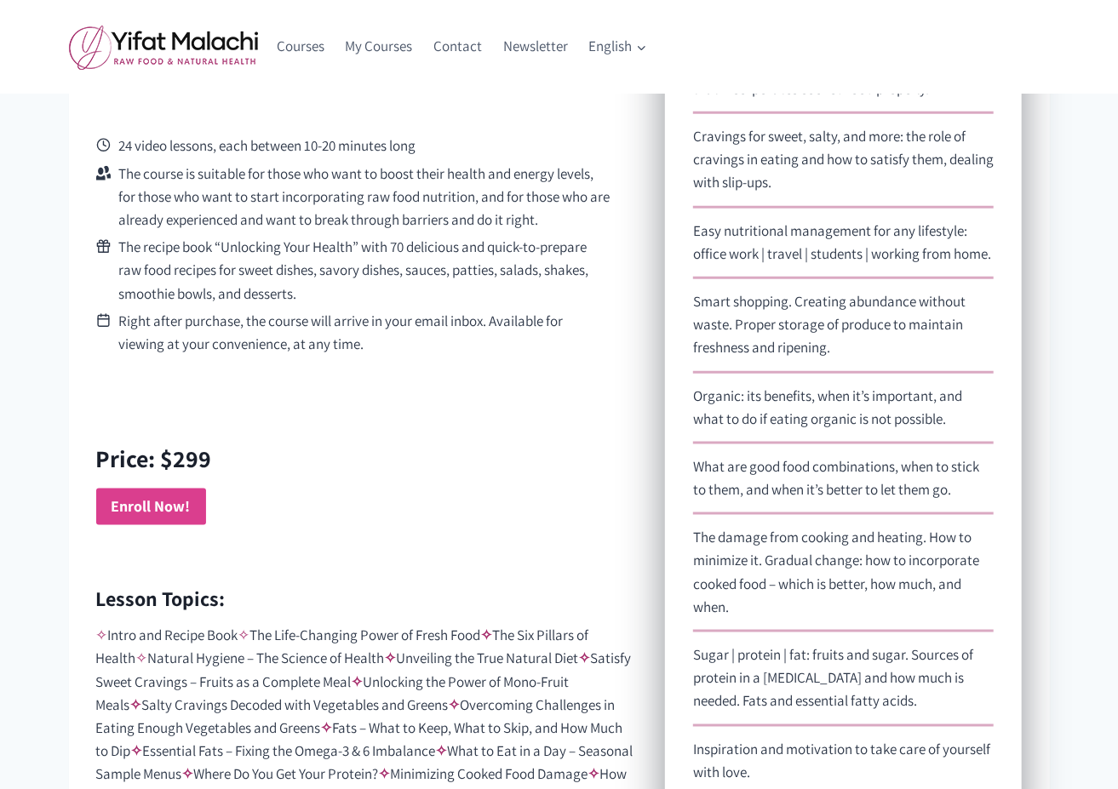
click at [140, 501] on strong "Enroll Now!" at bounding box center [151, 506] width 79 height 20
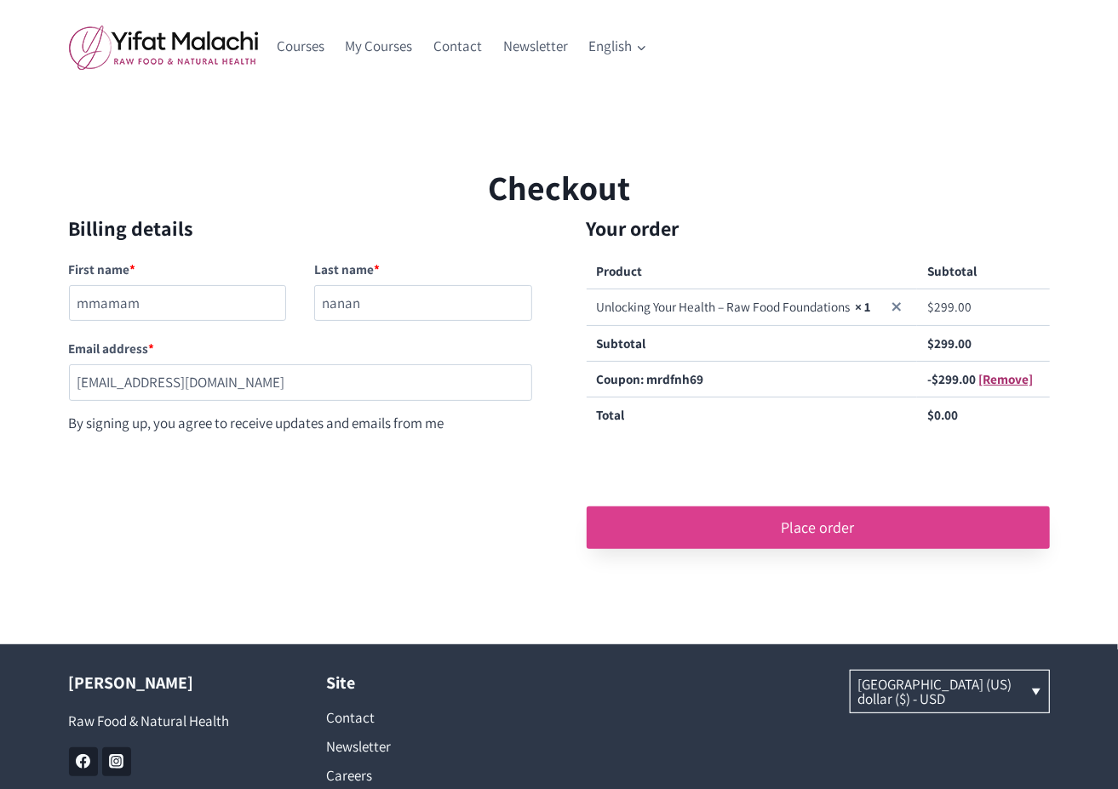
click at [804, 530] on button "Place order" at bounding box center [817, 527] width 463 height 43
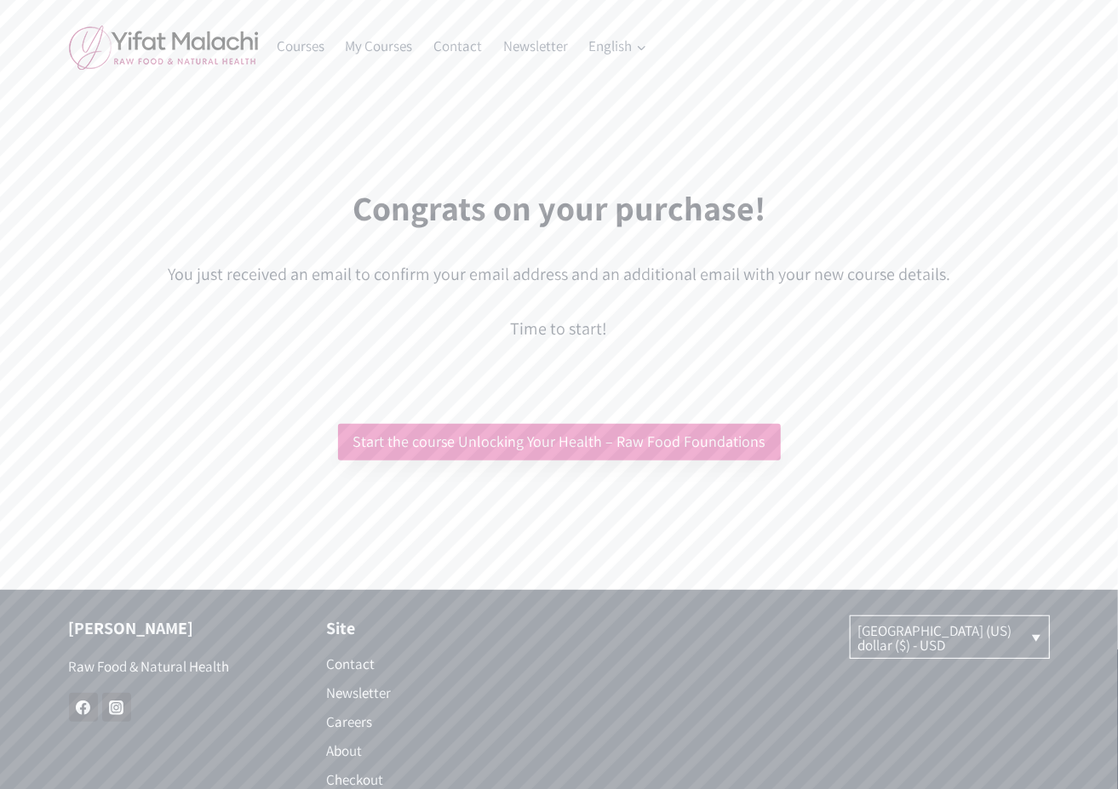
click at [615, 439] on link "Start the course Unlocking Your Health – Raw Food Foundations" at bounding box center [559, 442] width 443 height 37
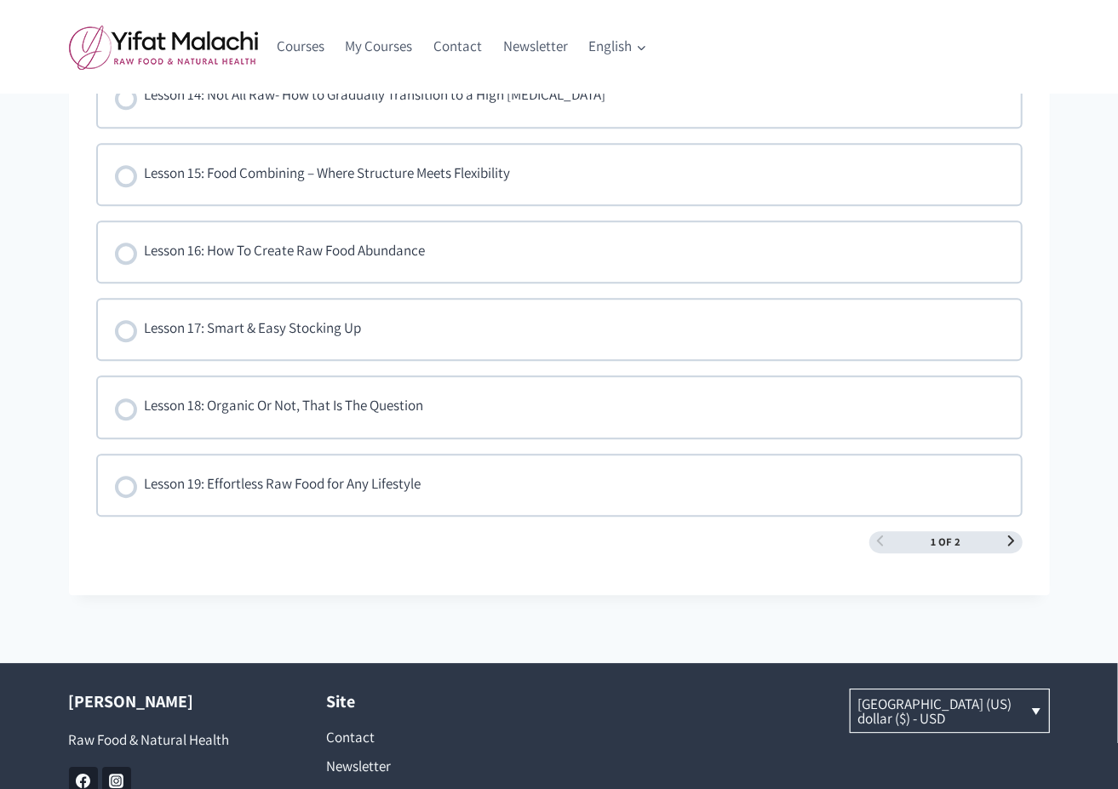
scroll to position [2530, 0]
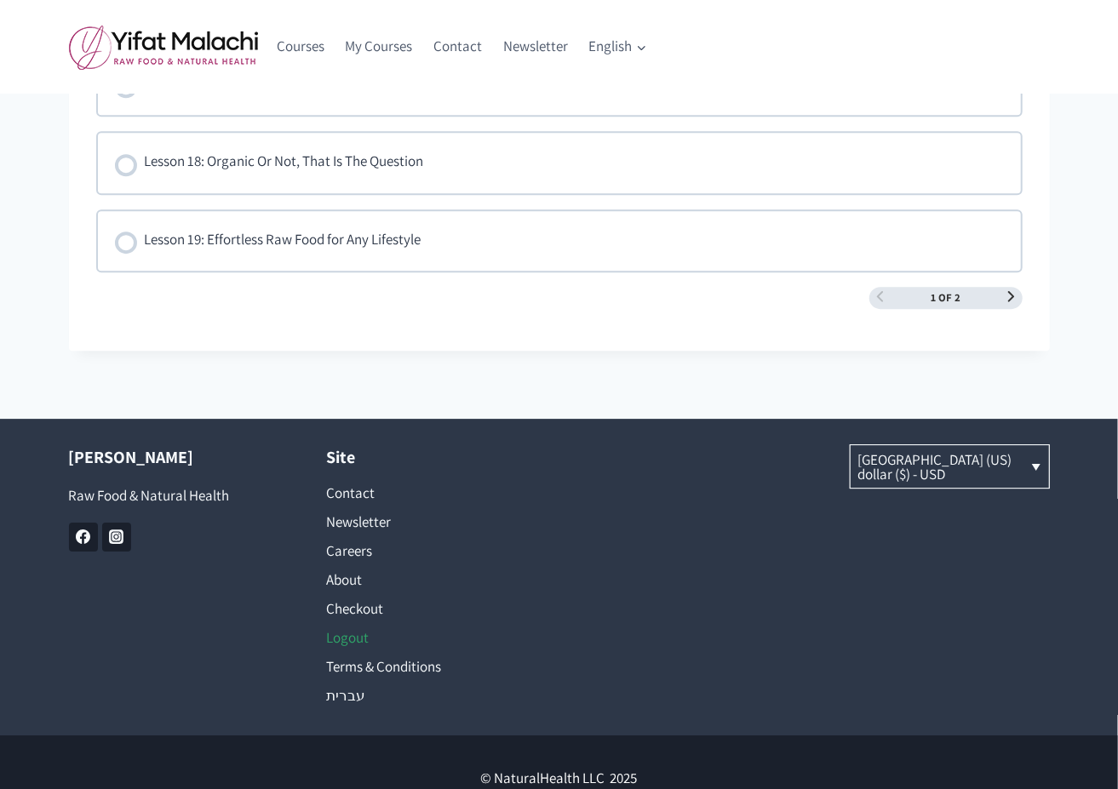
click at [352, 623] on link "Logout" at bounding box center [430, 637] width 207 height 29
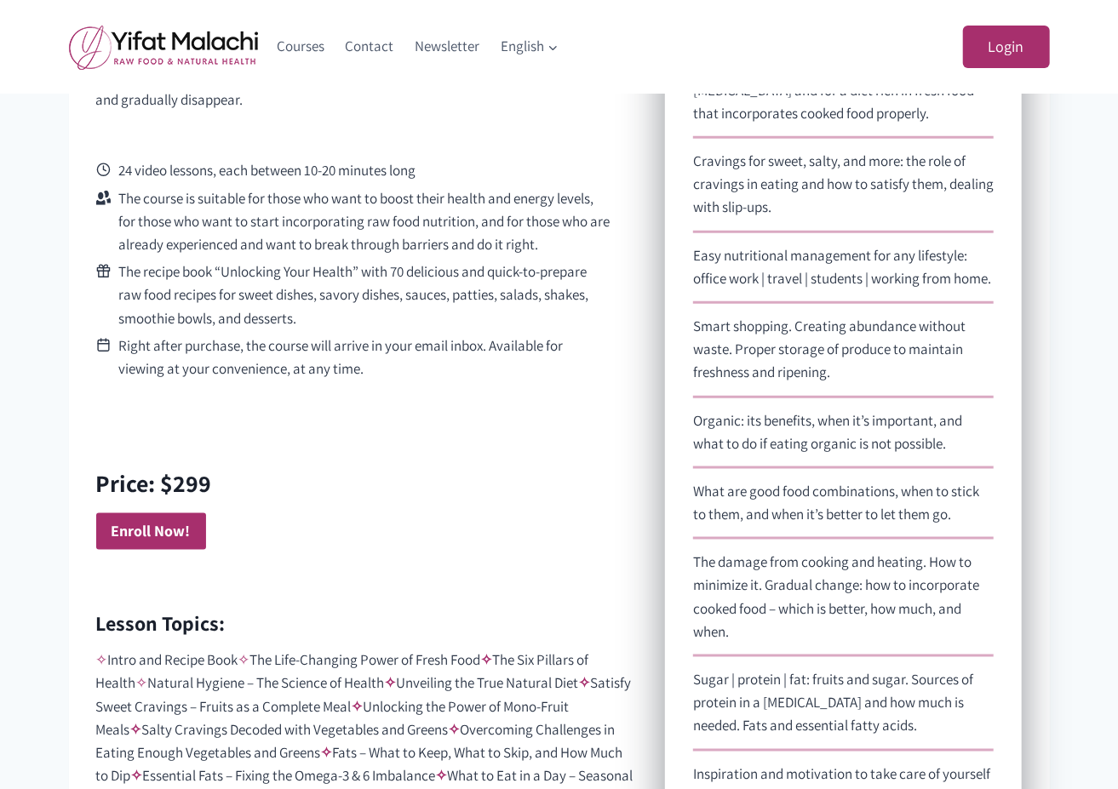
scroll to position [836, 0]
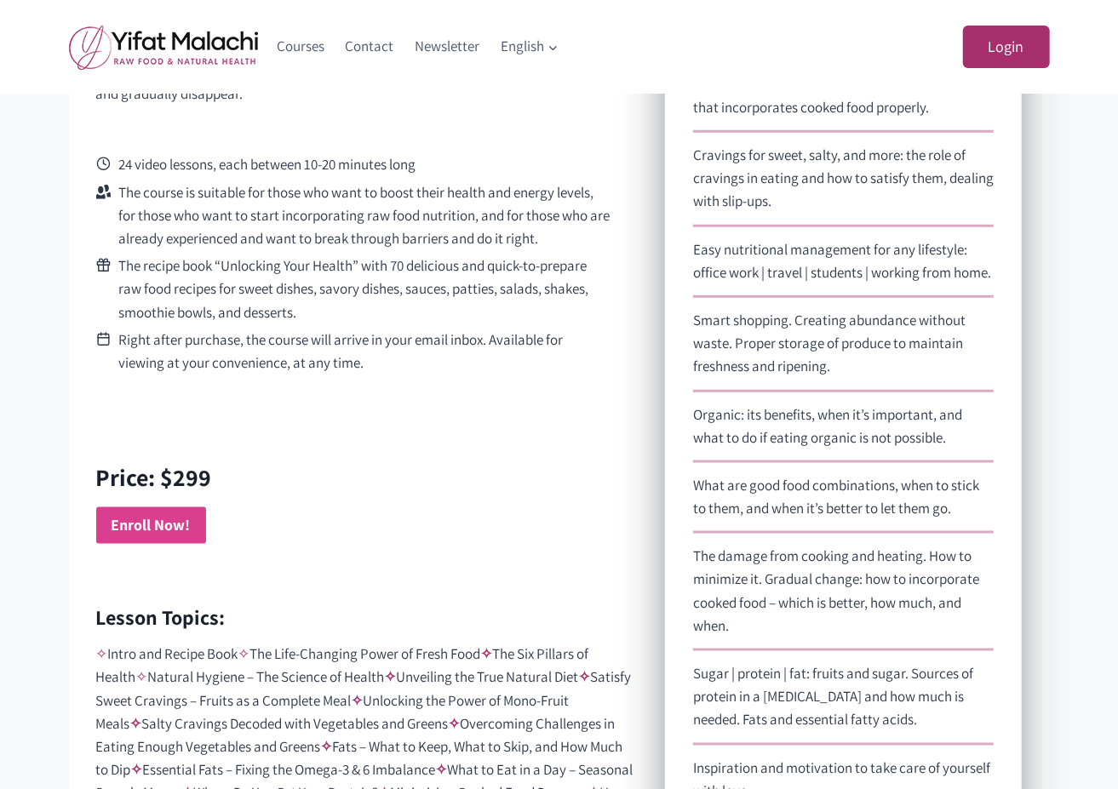
click at [173, 522] on strong "Enroll Now!" at bounding box center [151, 525] width 79 height 20
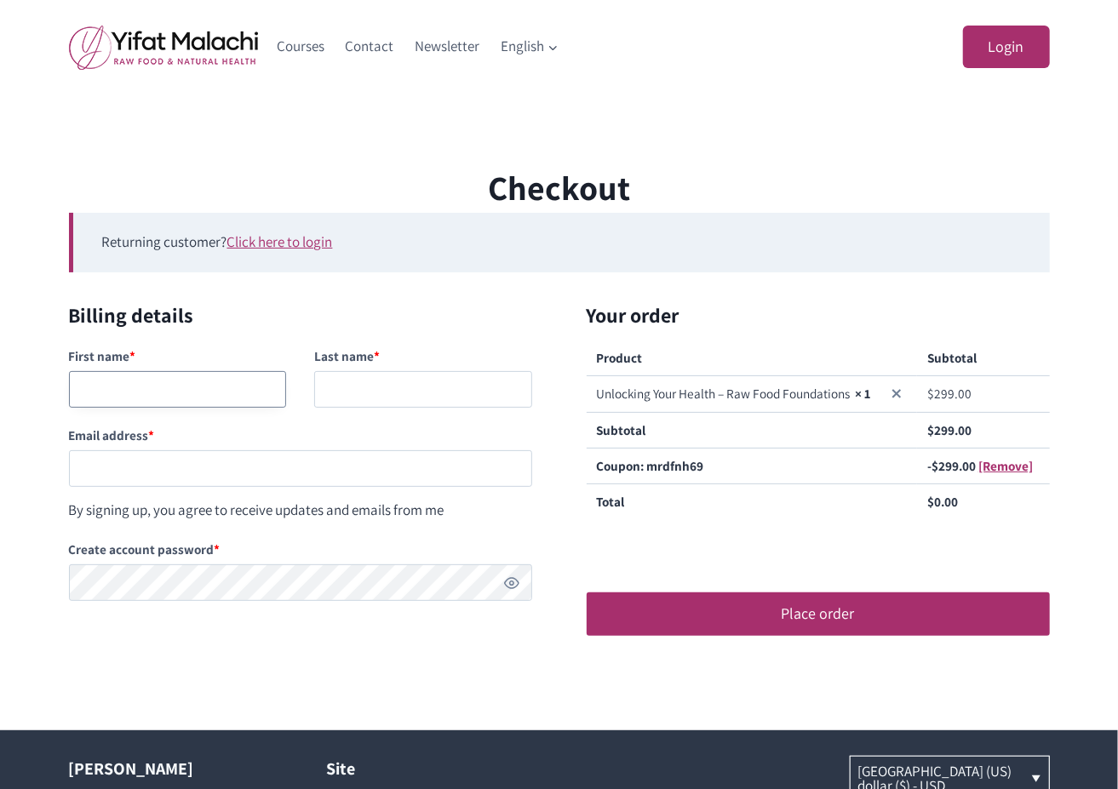
click at [158, 392] on input "First name *" at bounding box center [178, 389] width 218 height 37
click at [211, 390] on input "First name *" at bounding box center [178, 389] width 218 height 37
type input "safa"
type input "sdffasdf"
paste input "[EMAIL_ADDRESS][DOMAIN_NAME]"
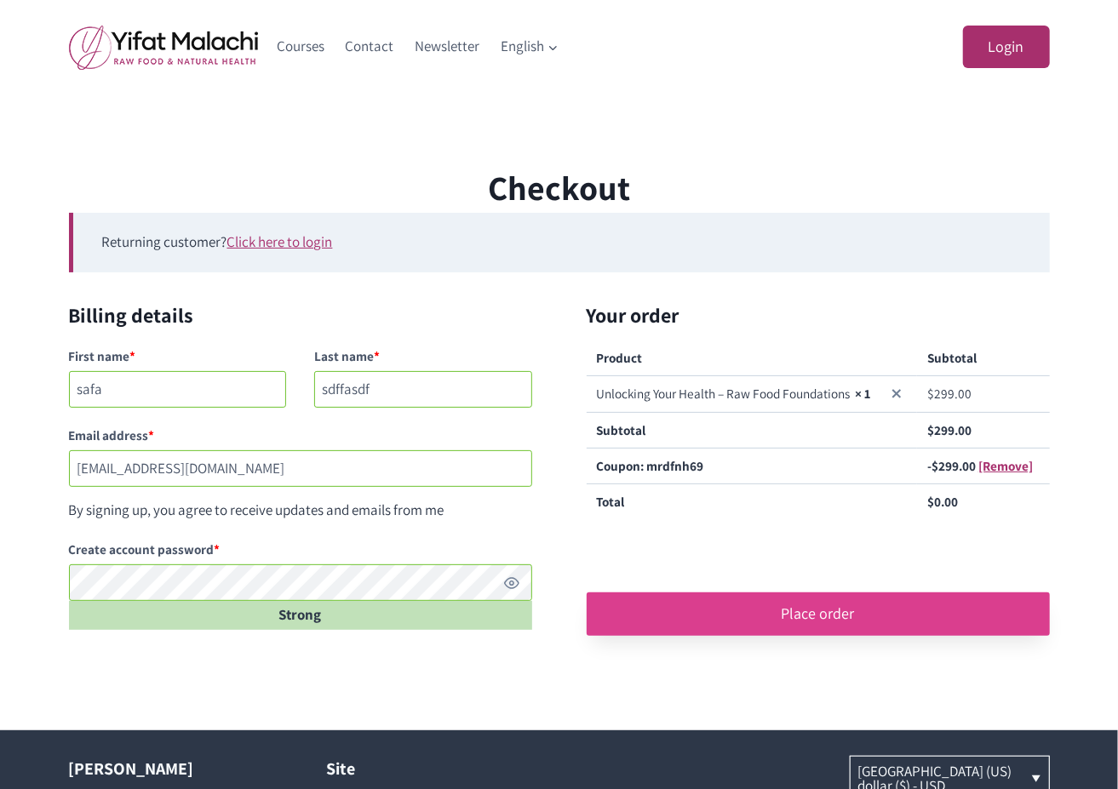
click at [867, 619] on button "Place order" at bounding box center [817, 613] width 463 height 43
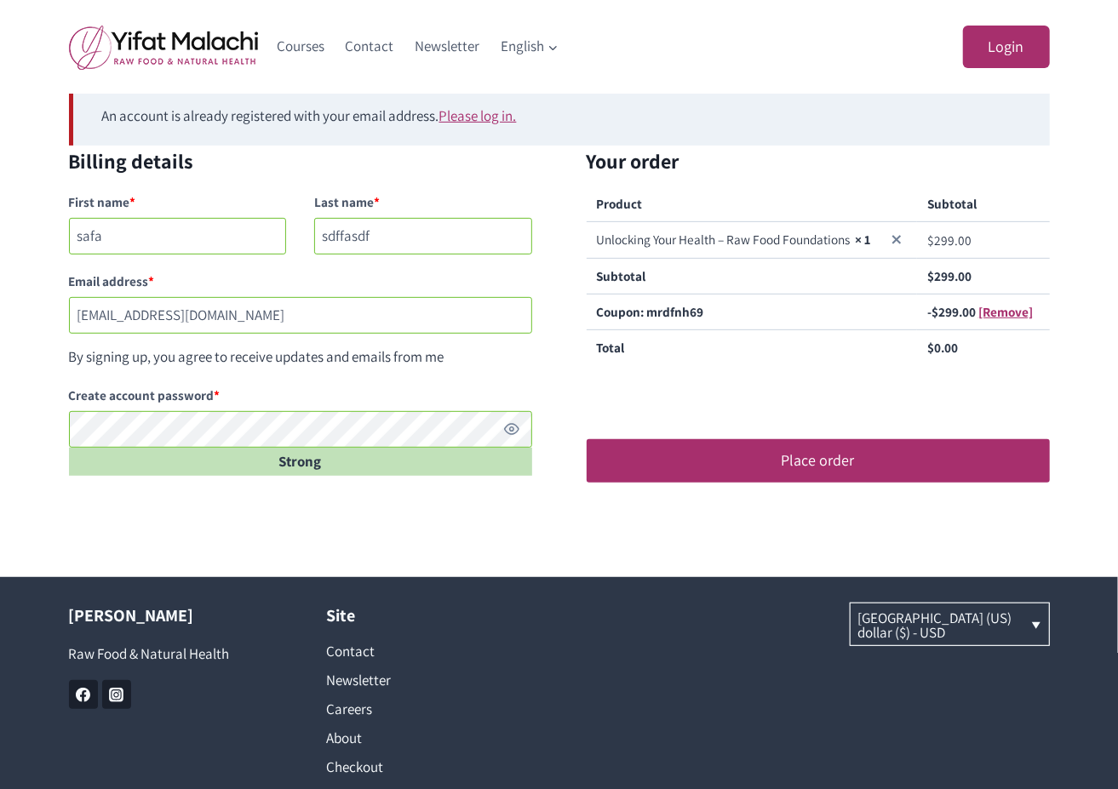
scroll to position [215, 0]
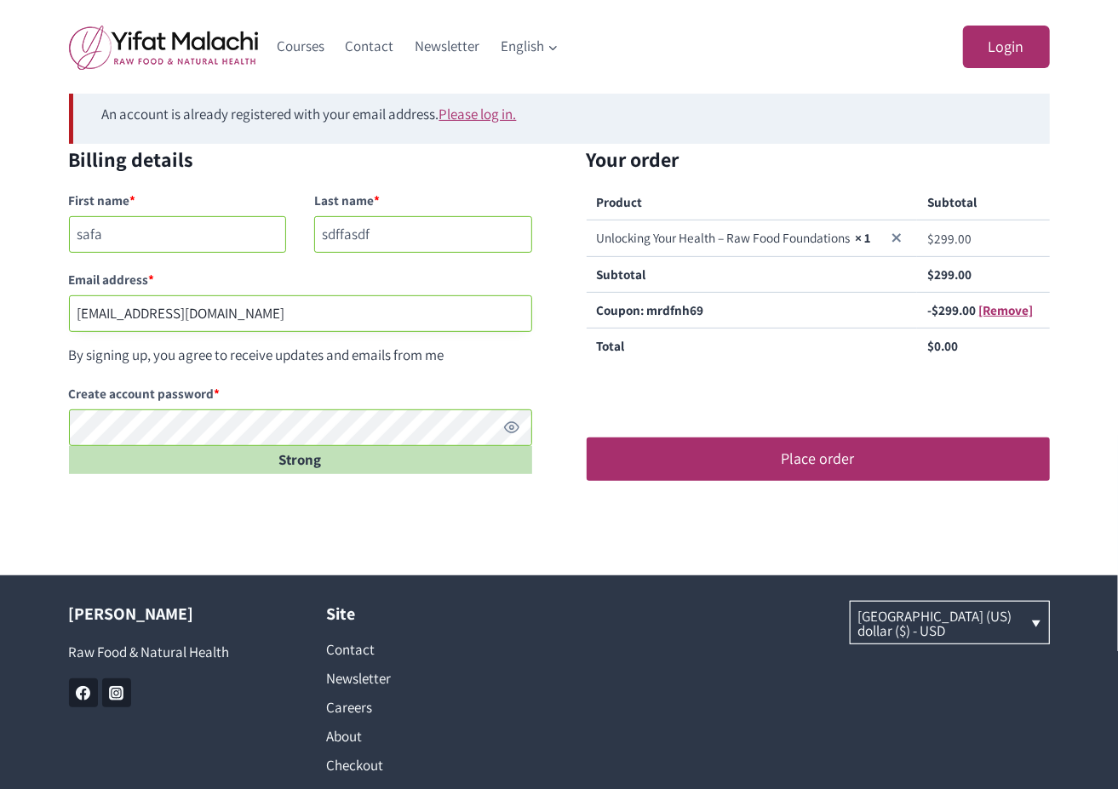
click at [152, 310] on input "testingnh336@mailinator.com" at bounding box center [300, 313] width 463 height 37
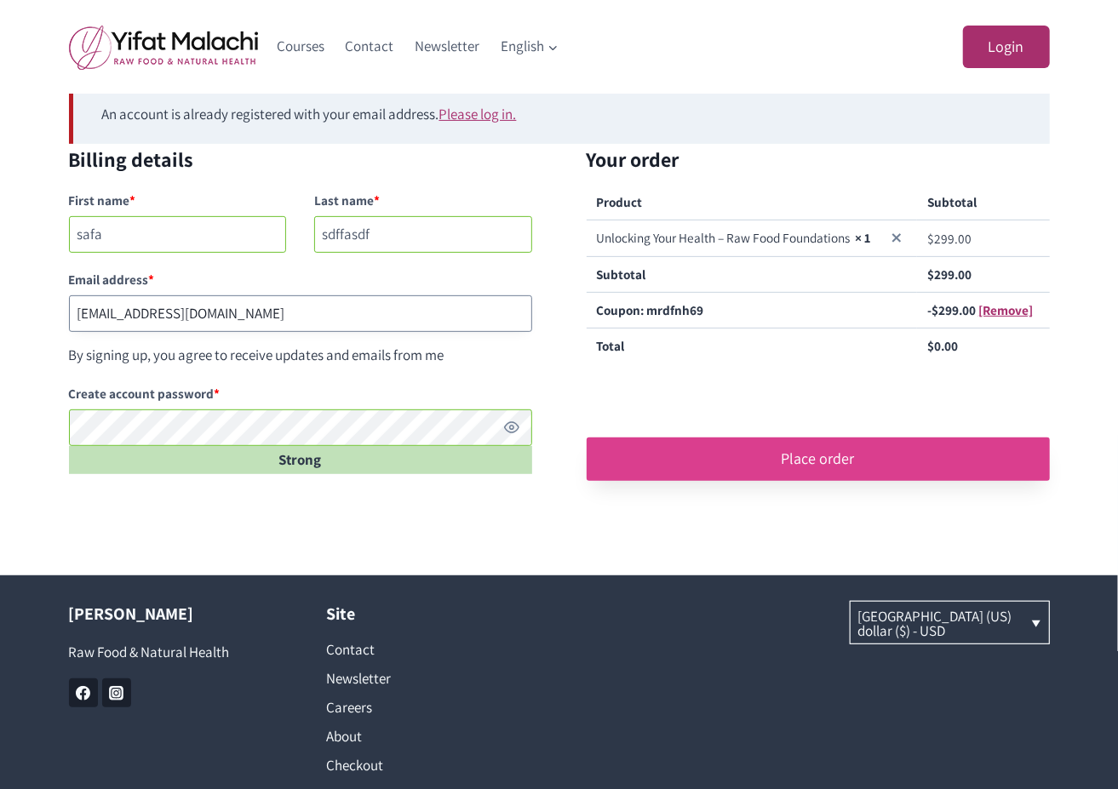
type input "testingnh337@mailinator.com"
click at [804, 470] on button "Place order" at bounding box center [817, 459] width 463 height 43
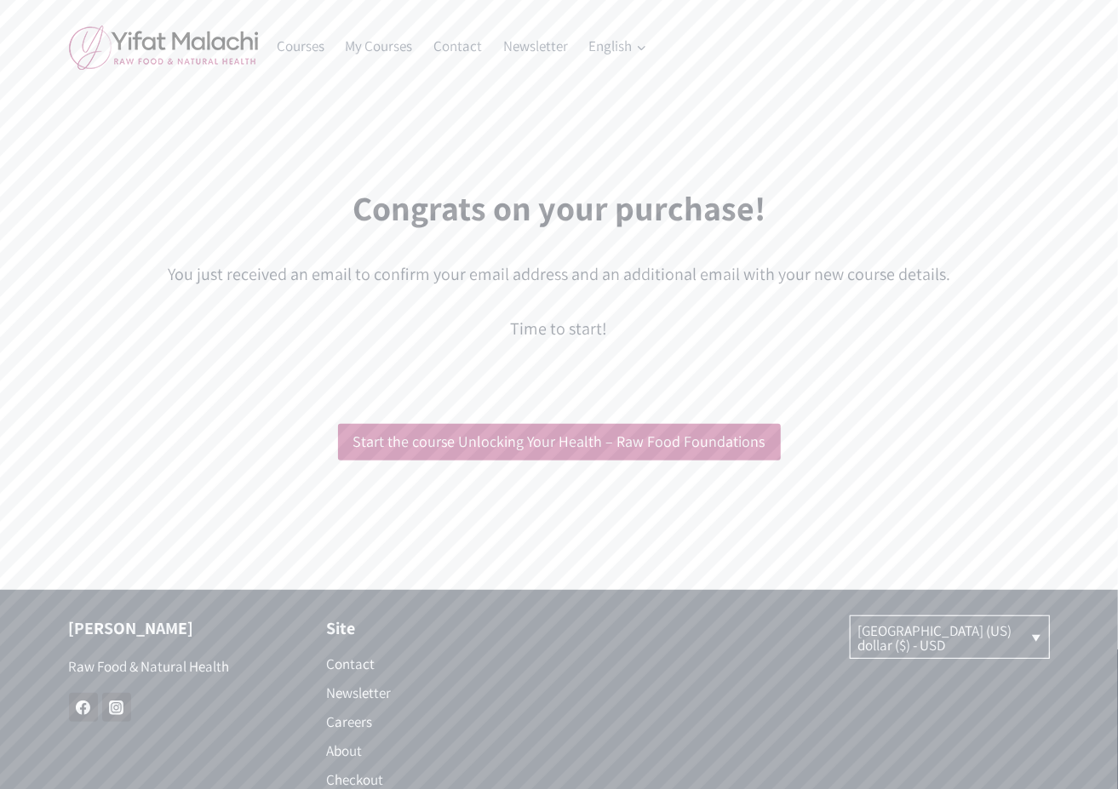
scroll to position [202, 0]
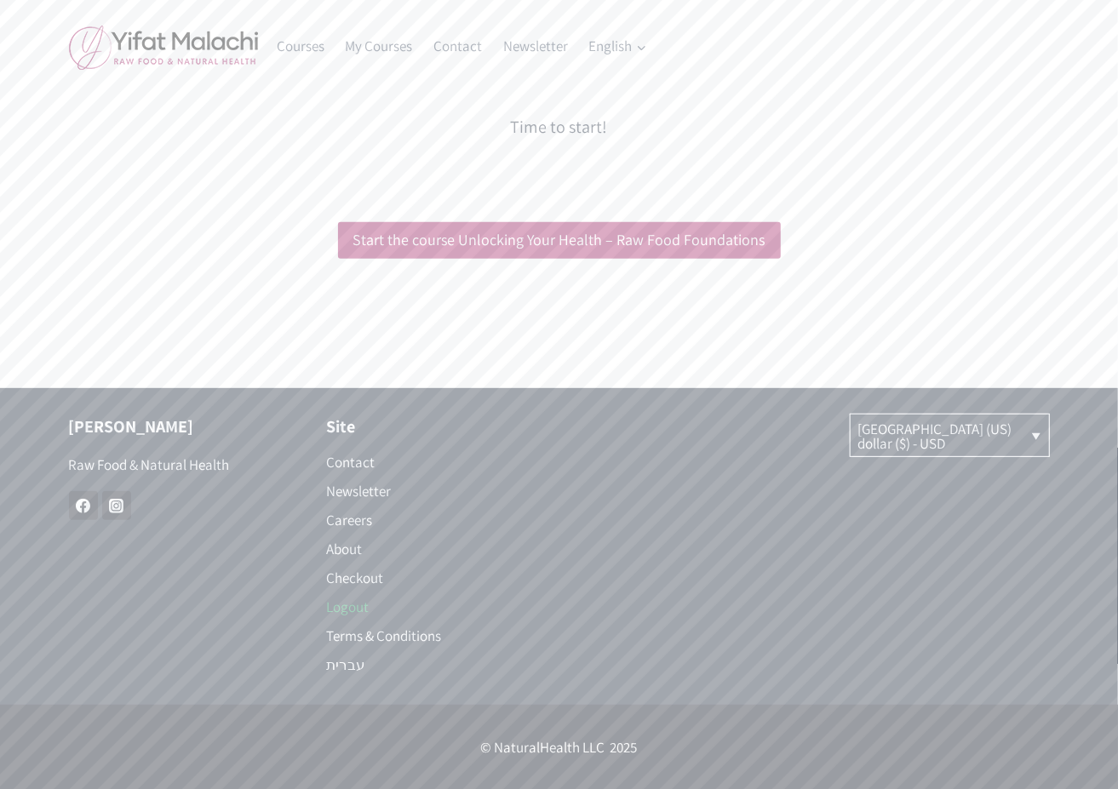
click at [354, 606] on link "Logout" at bounding box center [430, 606] width 207 height 29
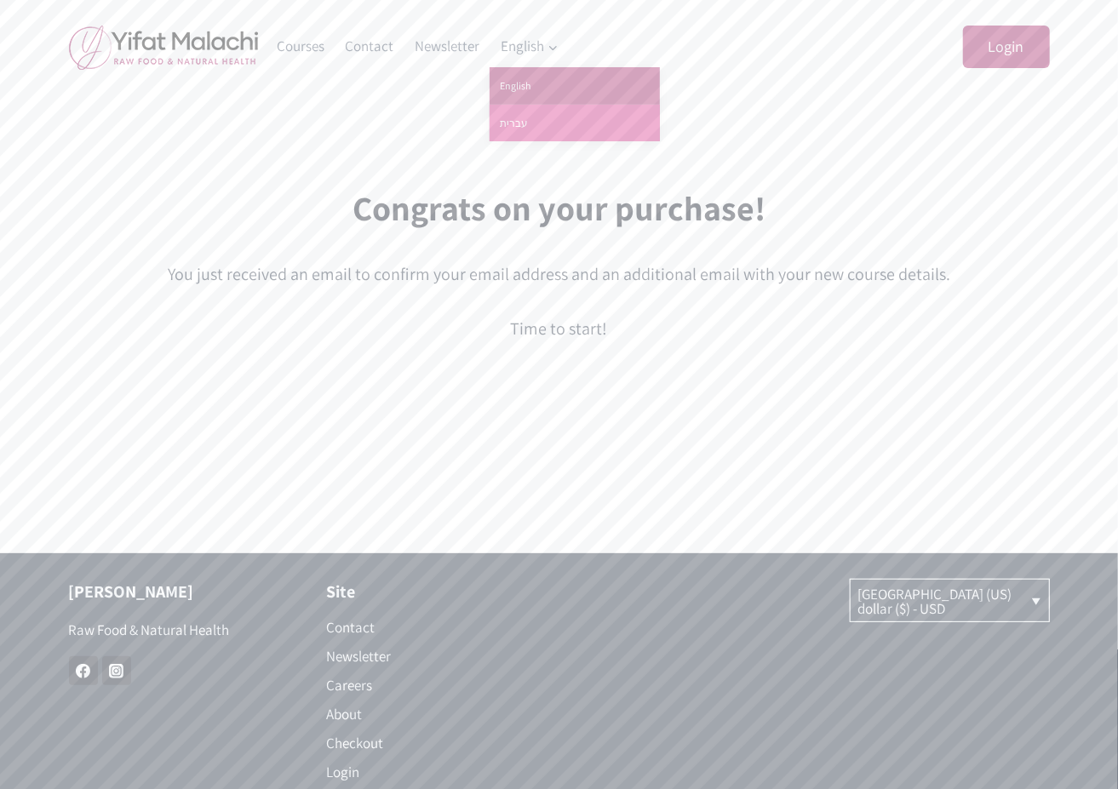
click at [514, 124] on link "עברית" at bounding box center [574, 123] width 170 height 37
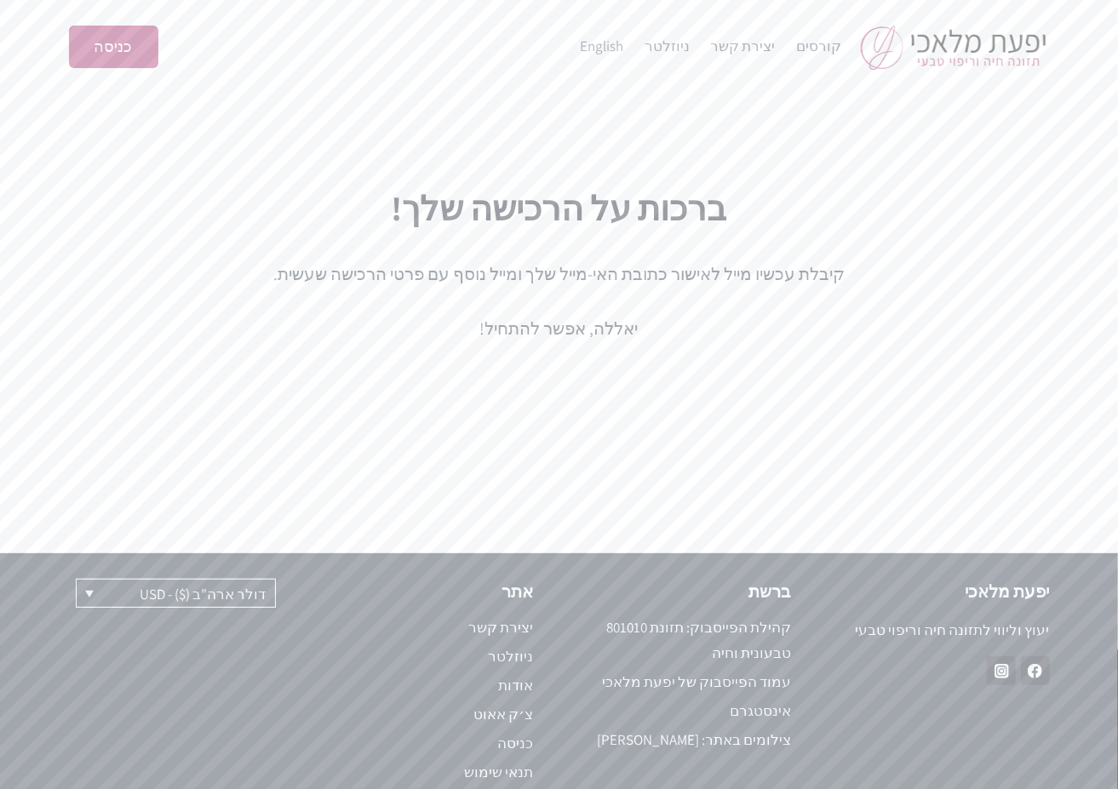
click at [876, 342] on div "ברכות על הרכישה שלך! קיבלת עכשיו מייל לאישור כתובת האי-מייל שלך ומייל נוסף עם פ…" at bounding box center [559, 262] width 981 height 201
click at [829, 49] on link "קורסים" at bounding box center [819, 46] width 66 height 41
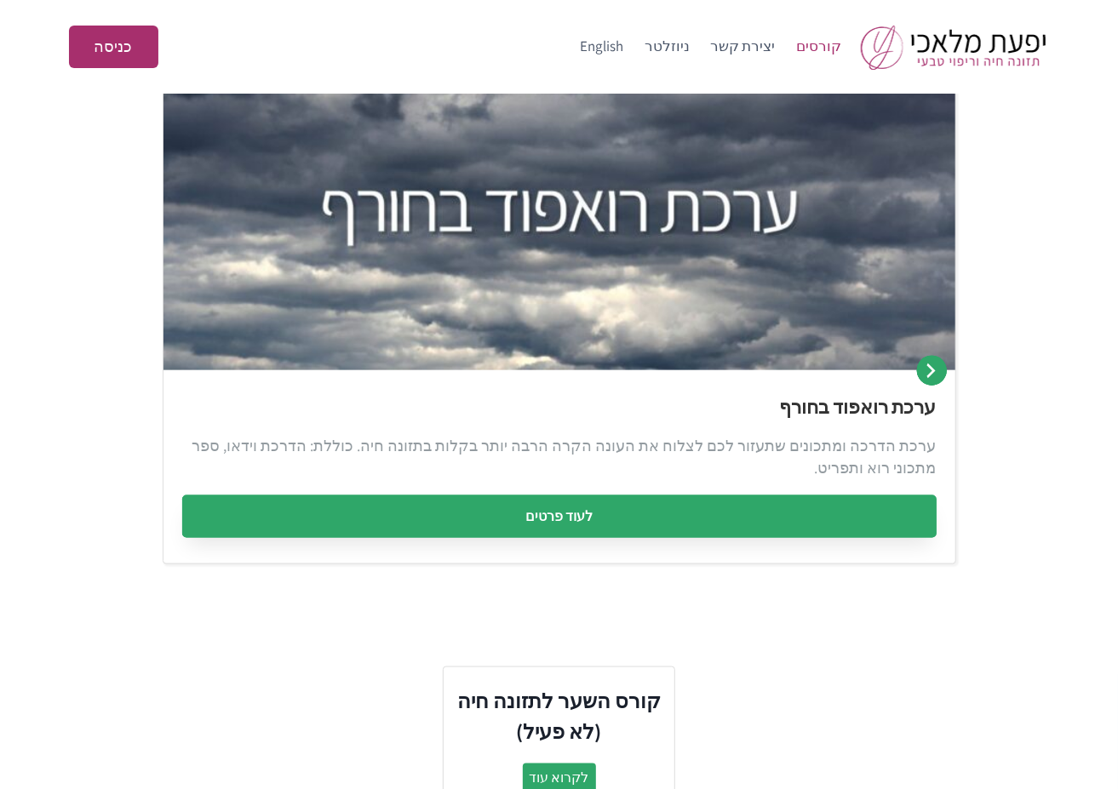
scroll to position [839, 0]
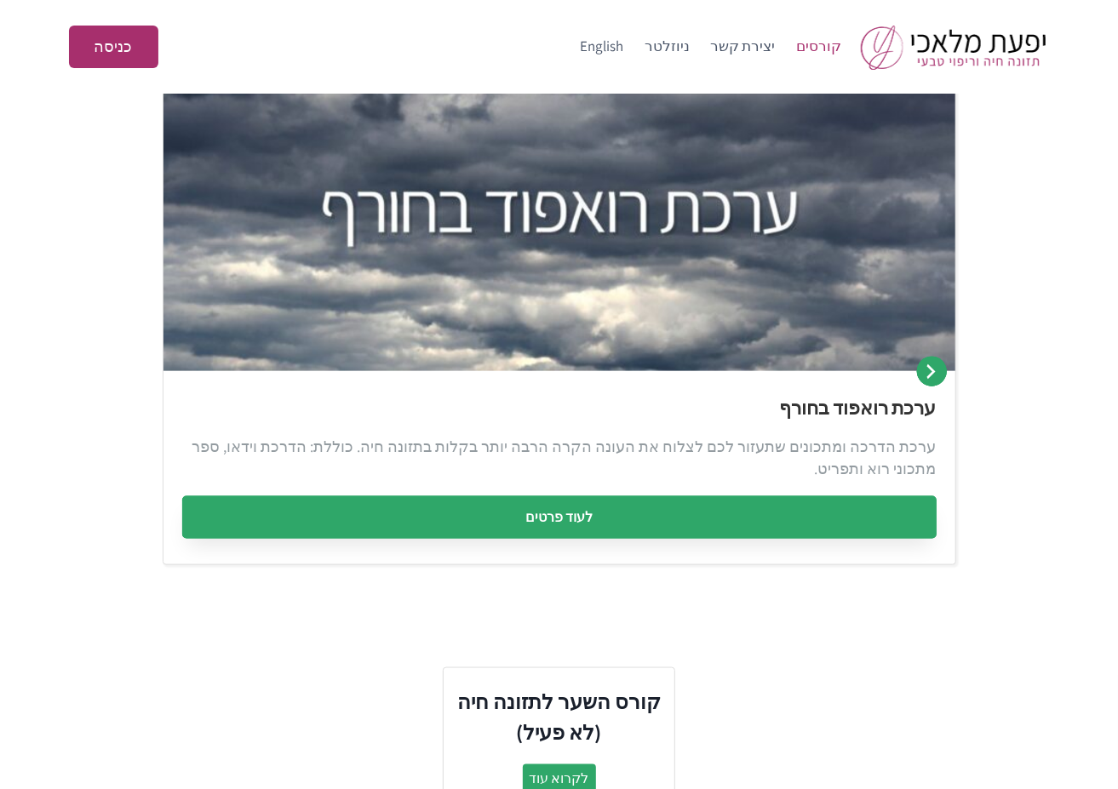
click at [591, 505] on link "לעוד פרטים" at bounding box center [559, 517] width 754 height 43
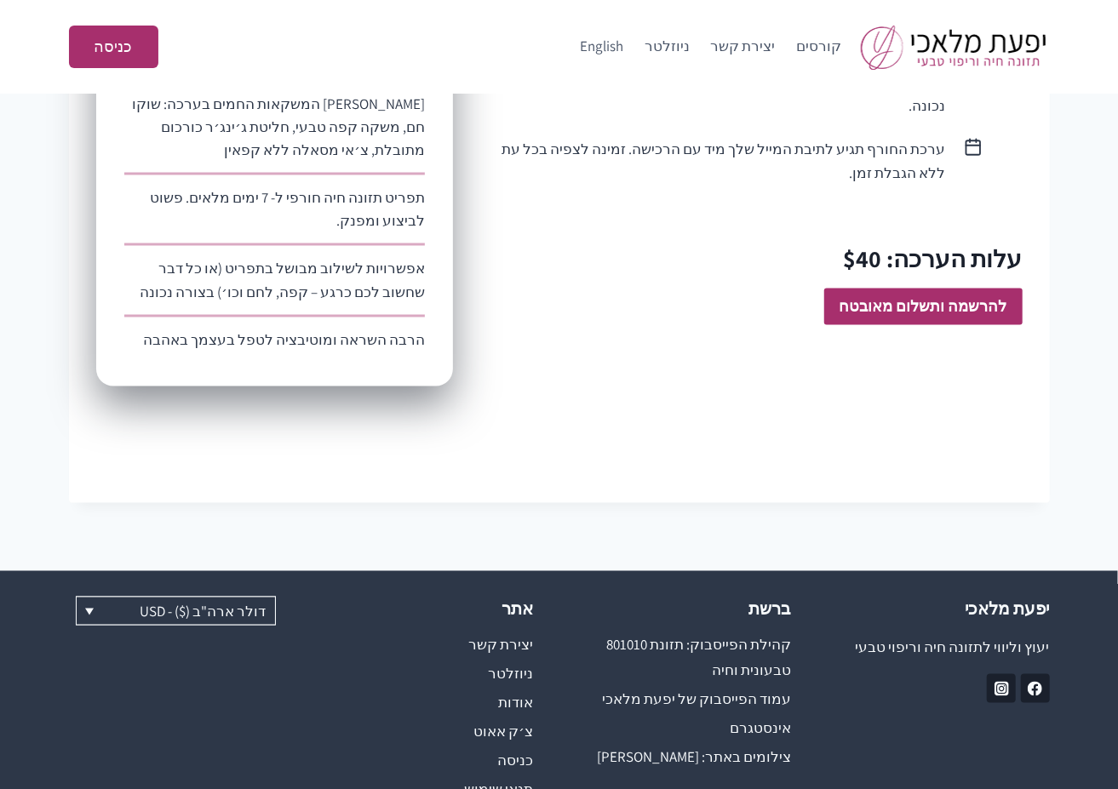
scroll to position [1187, 0]
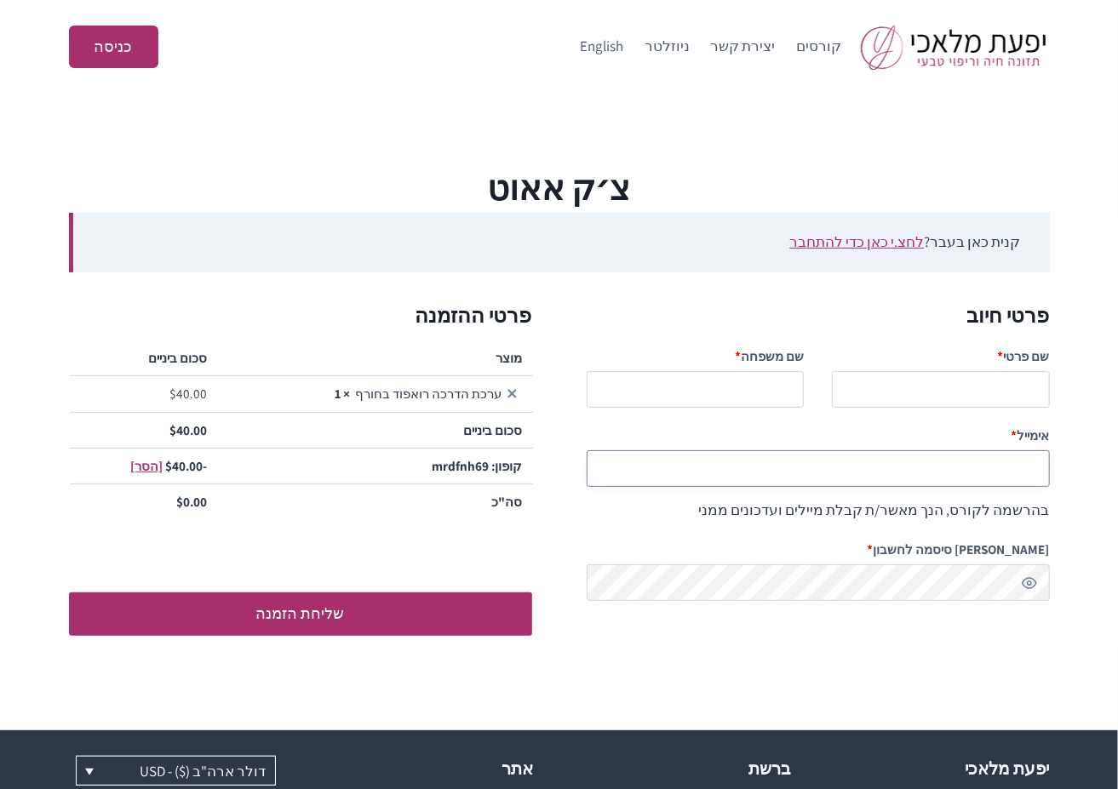
click at [875, 470] on input "אימייל *" at bounding box center [817, 468] width 463 height 37
paste input "[EMAIL_ADDRESS][DOMAIN_NAME]"
type input "[EMAIL_ADDRESS][DOMAIN_NAME]"
click at [914, 403] on input "שם פרטי *" at bounding box center [941, 389] width 218 height 37
type input "sdf"
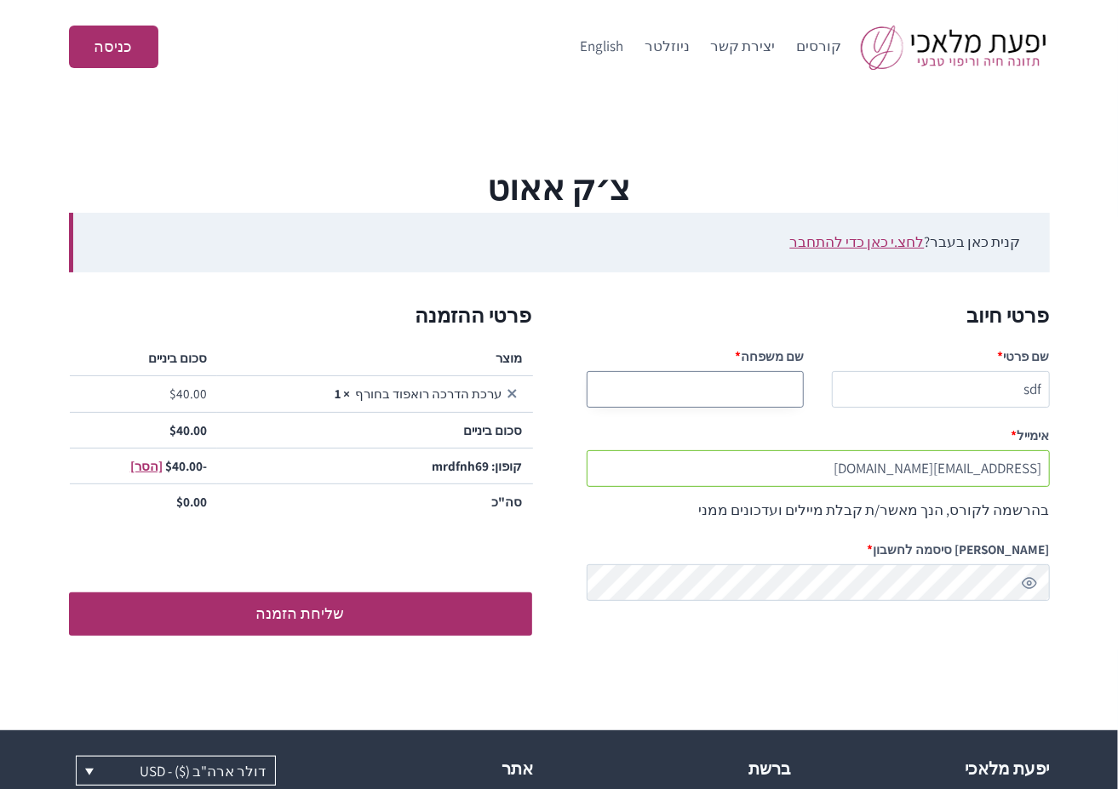
click at [707, 398] on input "שם משפחה *" at bounding box center [695, 389] width 218 height 37
type input "afsdf"
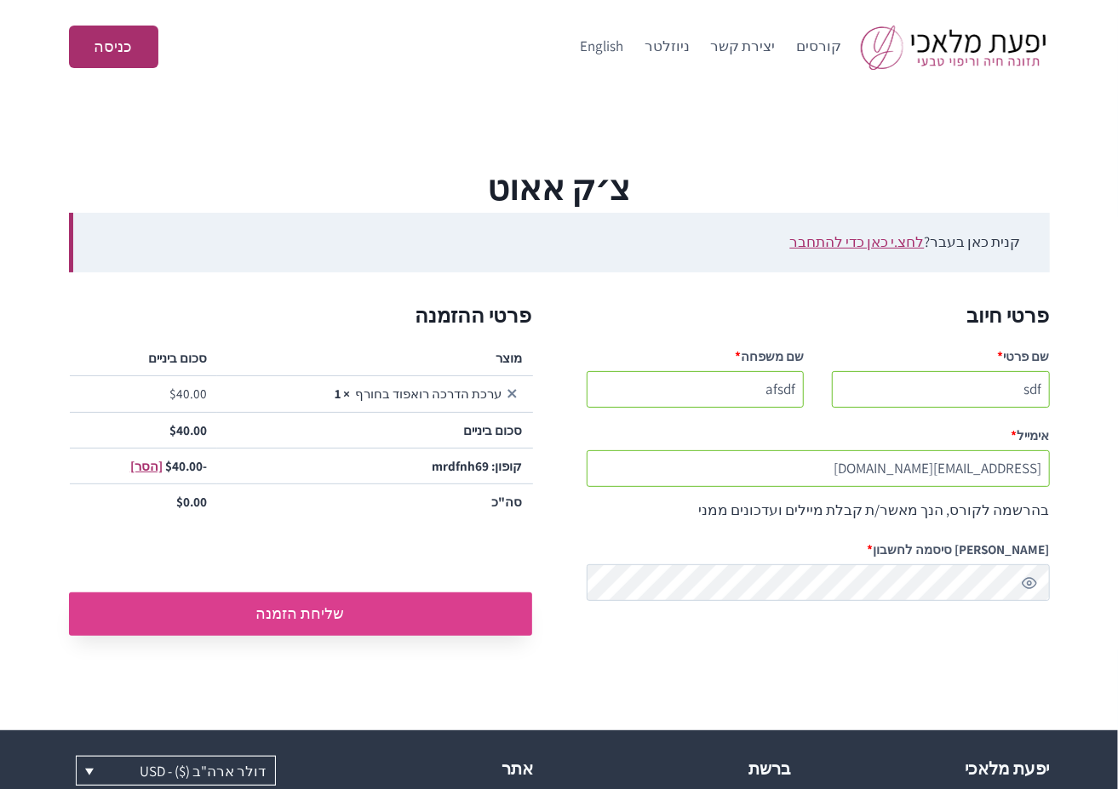
click at [375, 619] on button "שליחת הזמנה" at bounding box center [300, 613] width 463 height 43
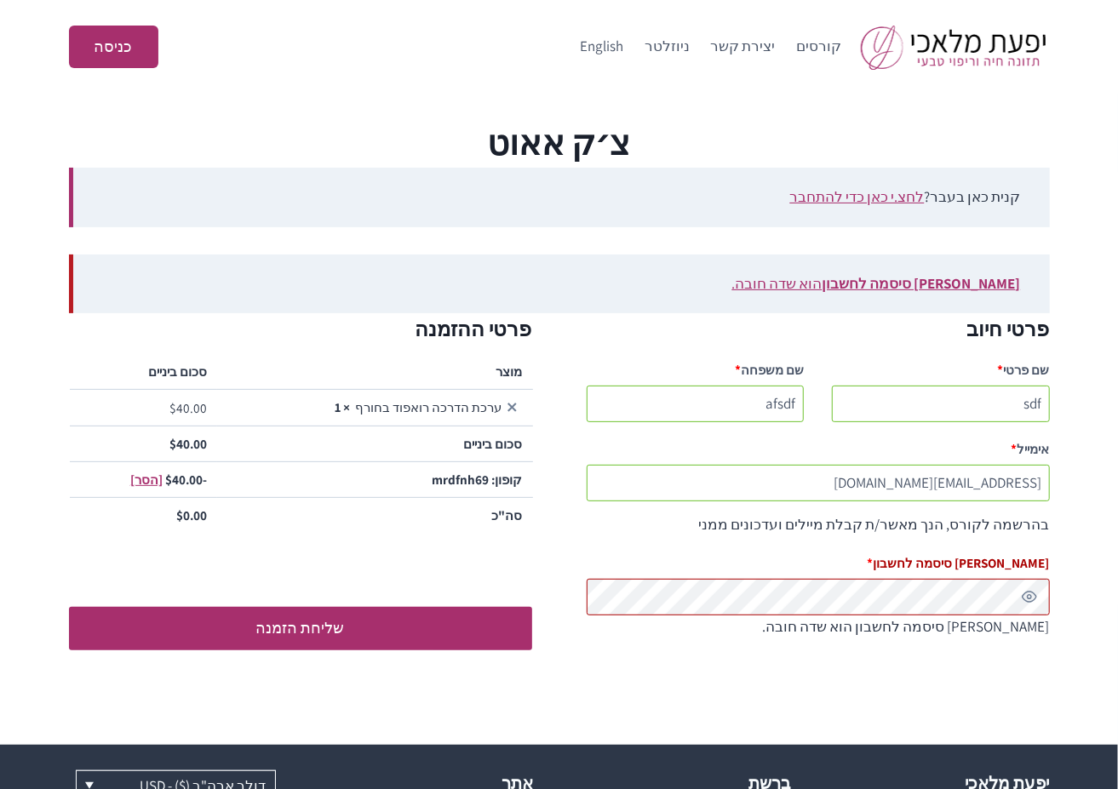
scroll to position [44, 0]
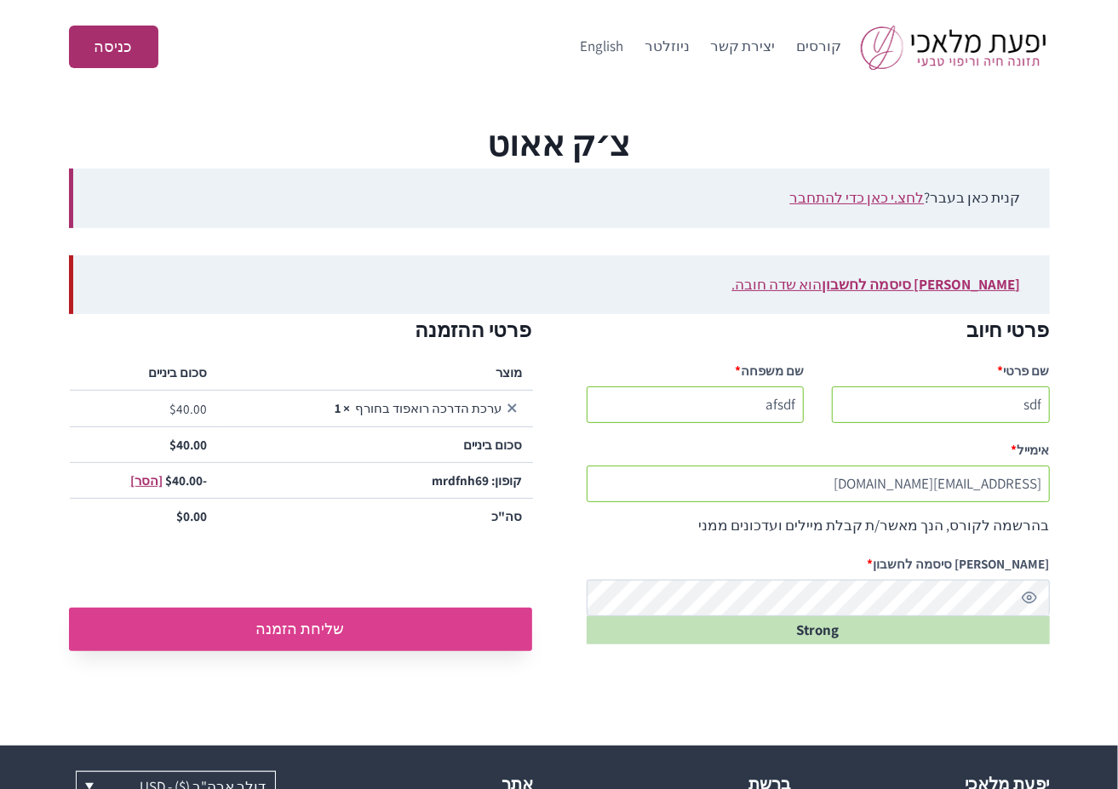
click at [353, 624] on button "שליחת הזמנה" at bounding box center [300, 629] width 463 height 43
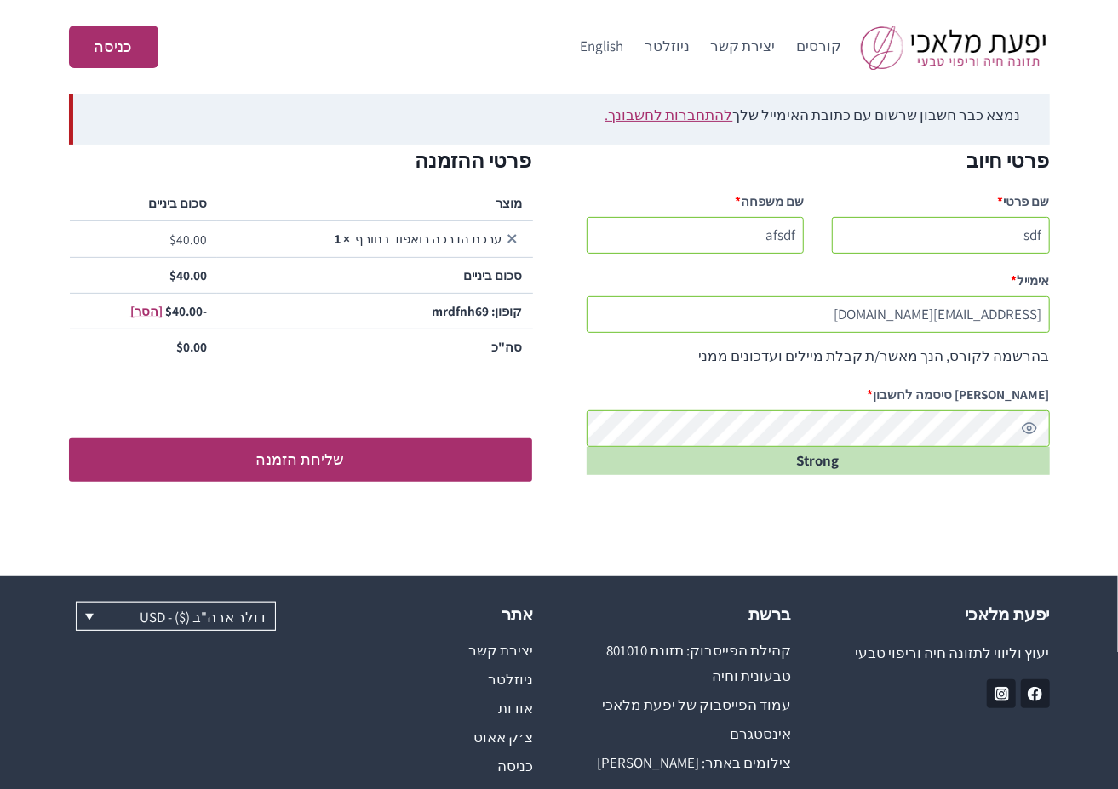
scroll to position [215, 0]
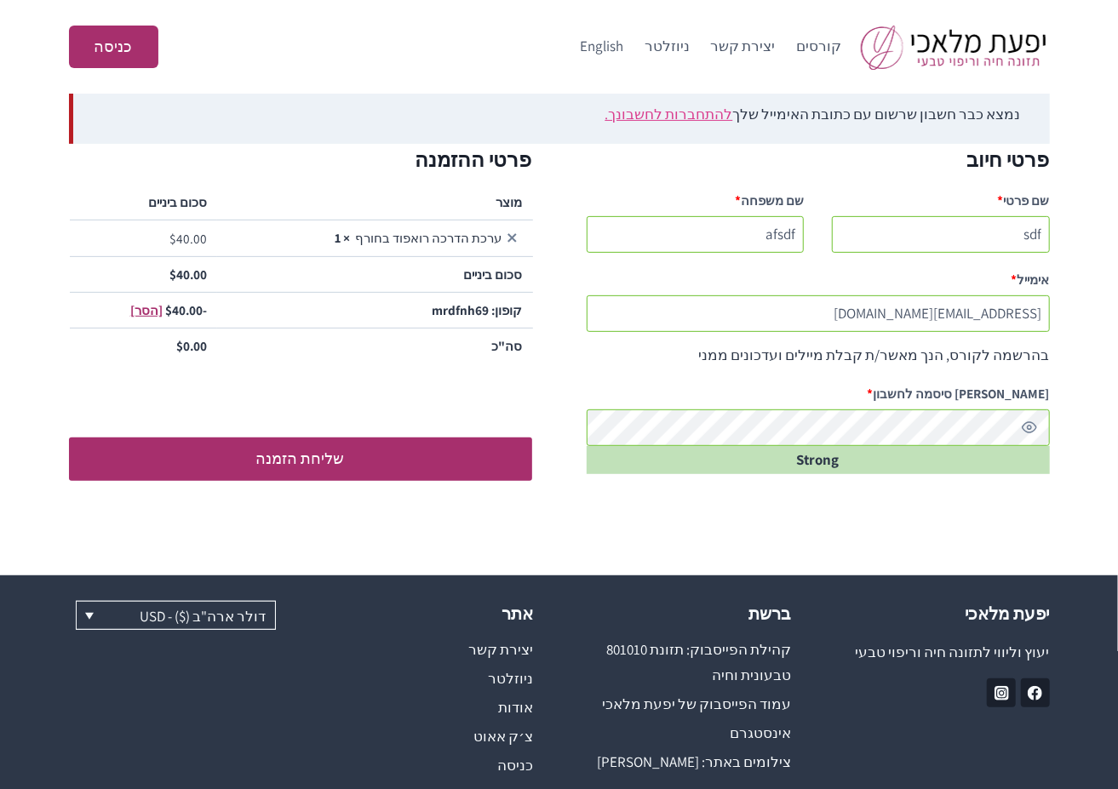
click at [691, 110] on link "להתחברות לחשבונך." at bounding box center [669, 114] width 128 height 19
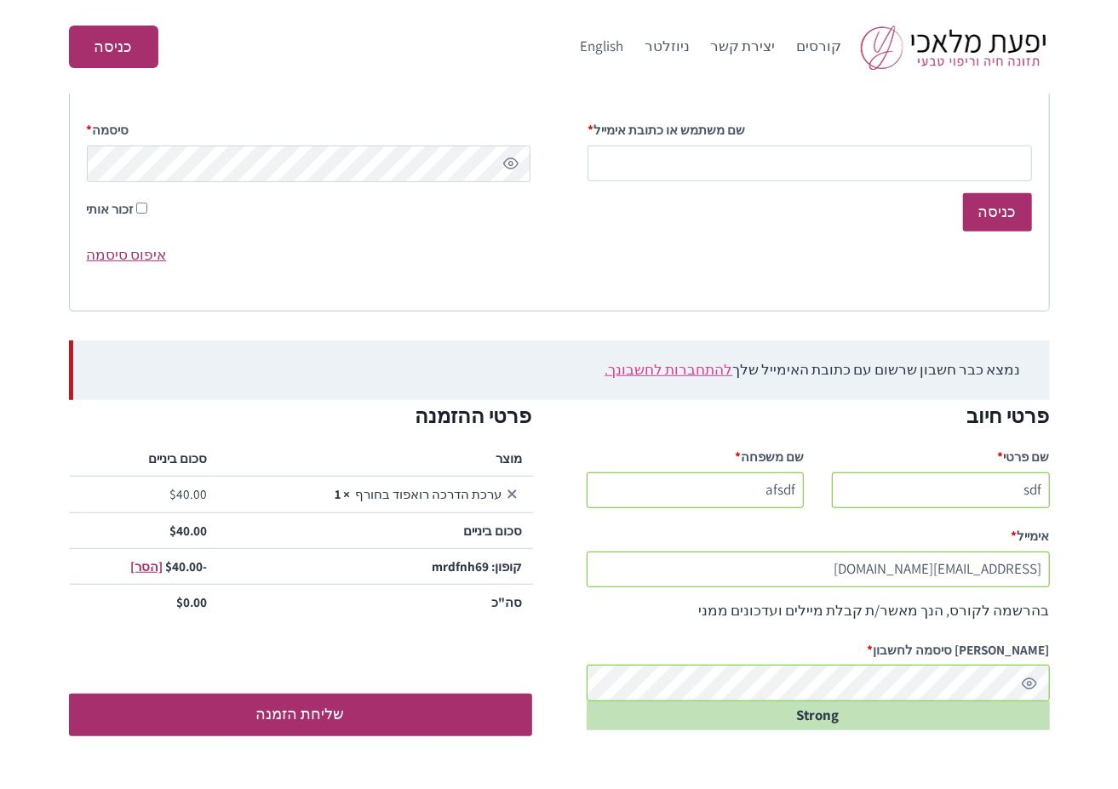
scroll to position [258, 0]
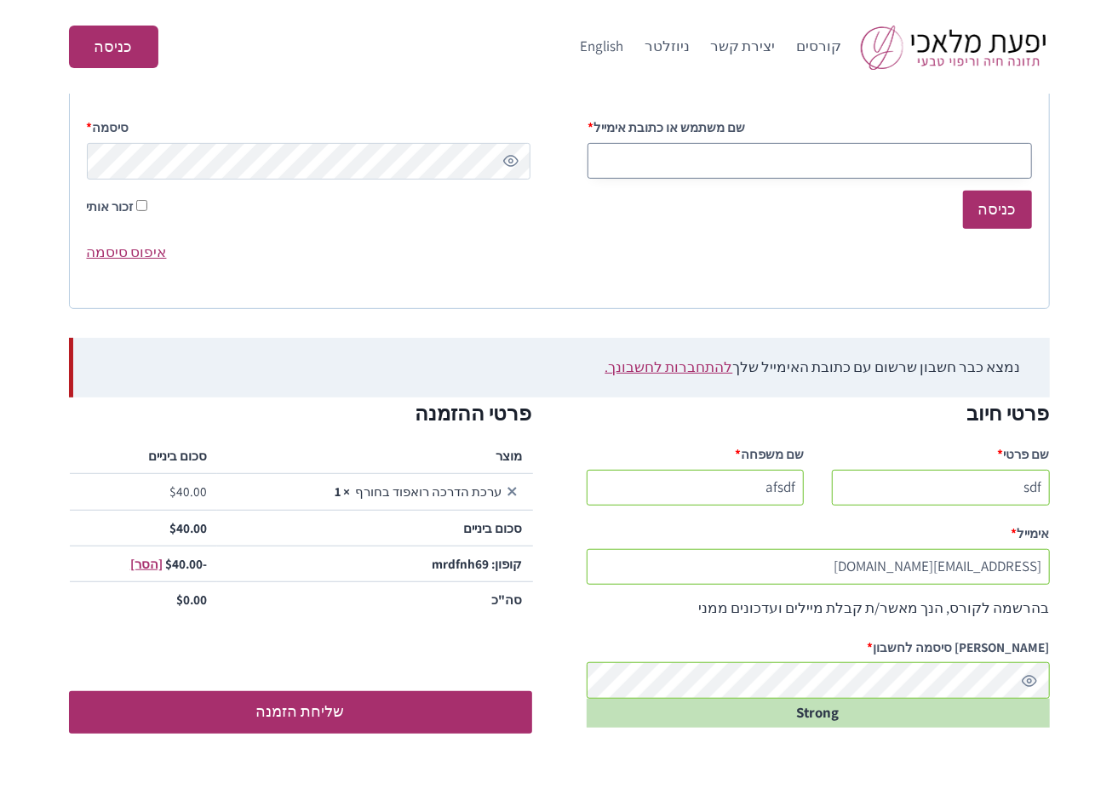
click at [761, 169] on input "שם משתמש או כתובת אימייל * חובה" at bounding box center [809, 161] width 444 height 37
click at [512, 162] on button "להציג סיסמה" at bounding box center [510, 161] width 19 height 19
click at [695, 155] on input "שם משתמש או כתובת אימייל * חובה" at bounding box center [809, 161] width 444 height 37
paste input "testingnh337@mailinator.com"
type input "testingnh337@mailinator.com"
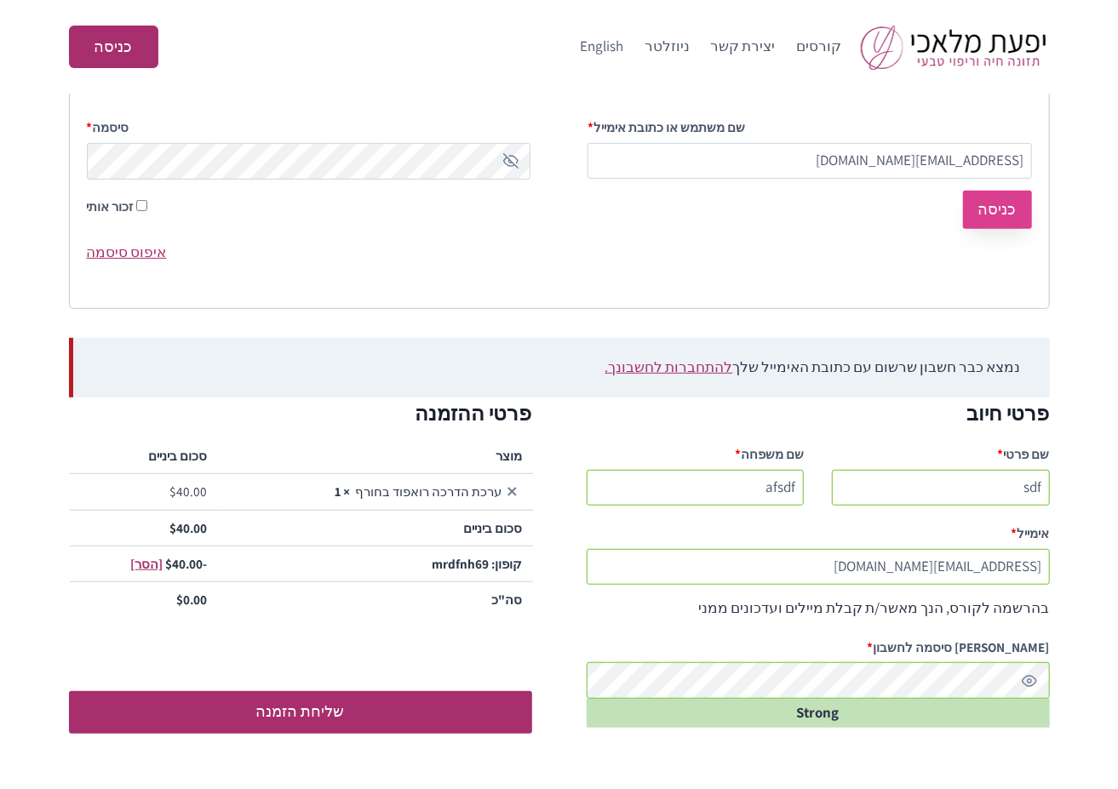
click at [1004, 219] on button "כניסה" at bounding box center [997, 210] width 69 height 38
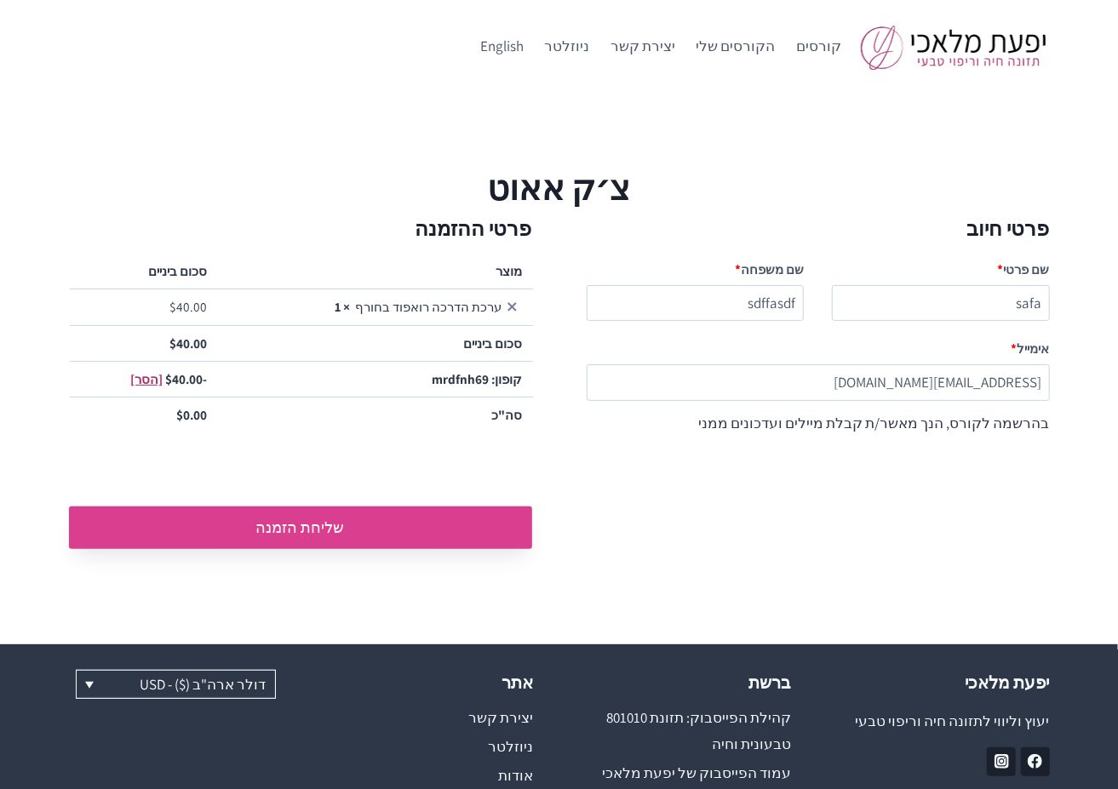
click at [310, 523] on button "שליחת הזמנה" at bounding box center [300, 527] width 463 height 43
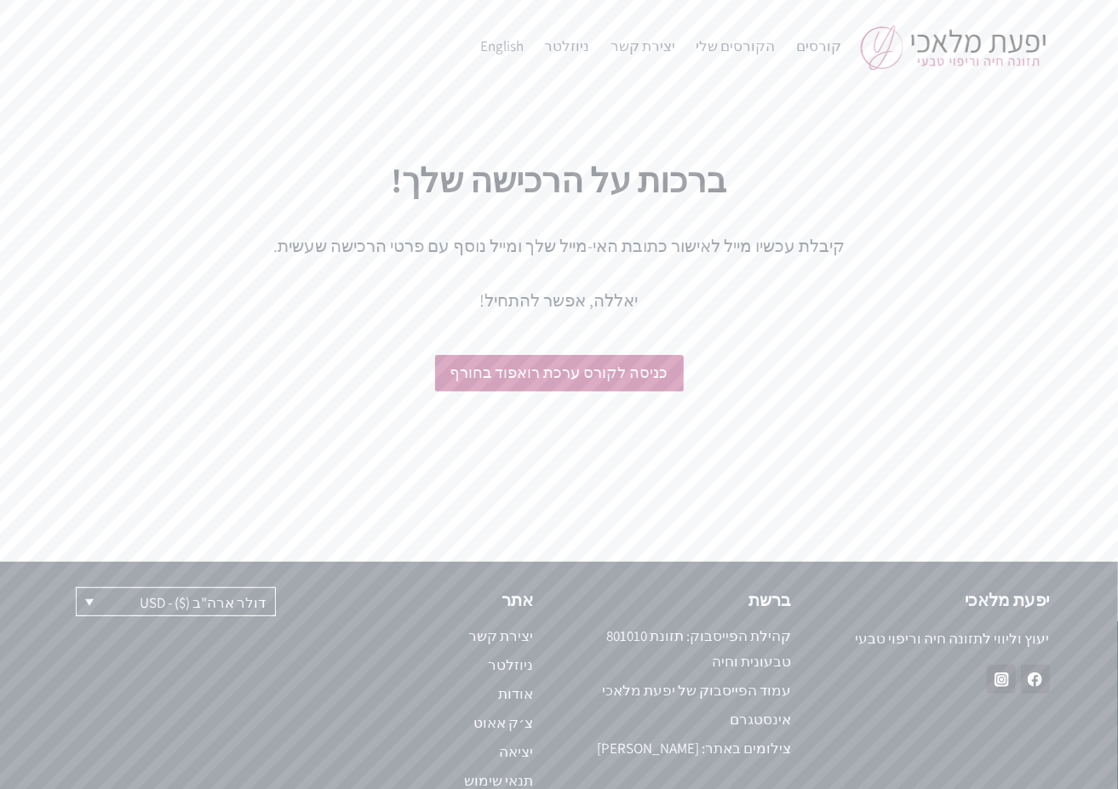
scroll to position [35, 0]
